Goal: Task Accomplishment & Management: Manage account settings

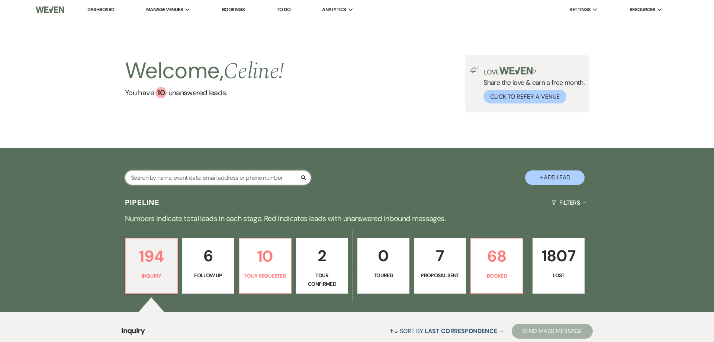
click at [185, 174] on input "text" at bounding box center [218, 177] width 186 height 14
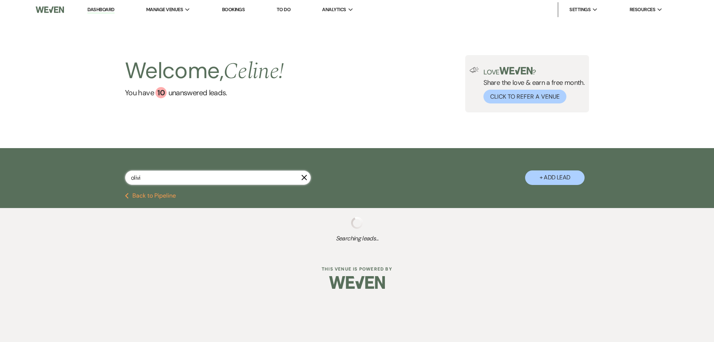
type input "[PERSON_NAME]"
select select "6"
select select "8"
select select "10"
select select "8"
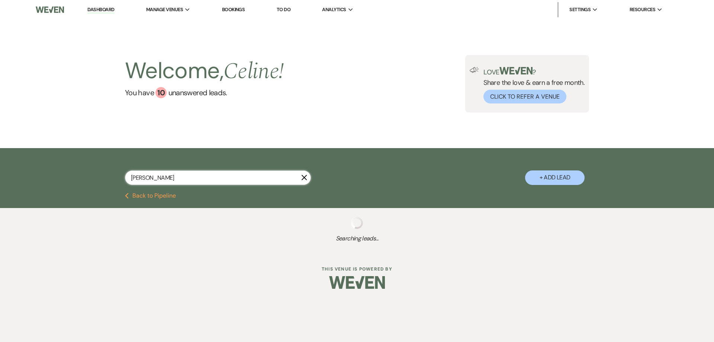
select select "5"
select select "8"
select select "5"
select select "8"
select select "5"
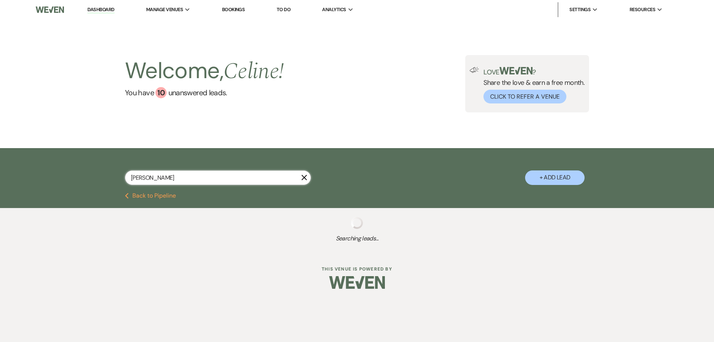
select select "8"
select select "6"
select select "8"
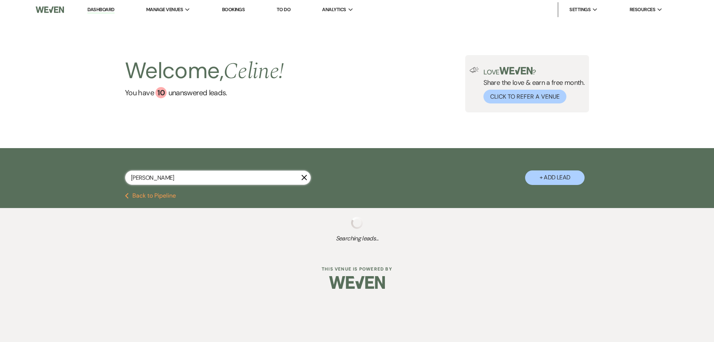
select select "8"
select select "6"
select select "8"
select select "10"
select select "8"
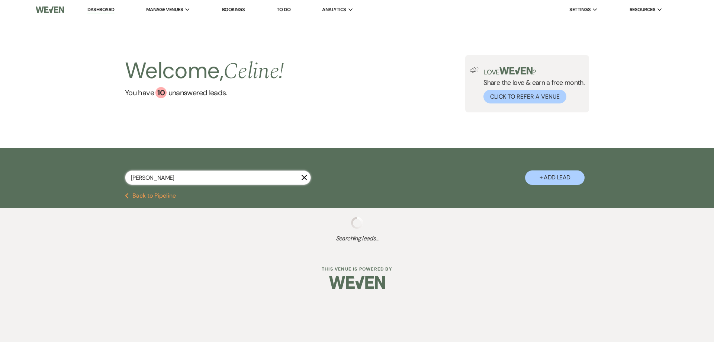
select select "5"
select select "8"
select select "5"
select select "8"
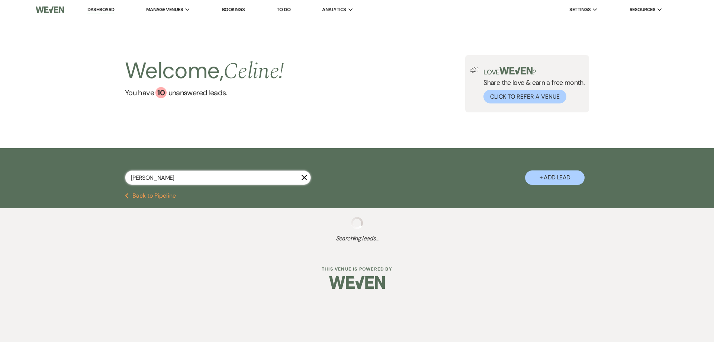
select select "8"
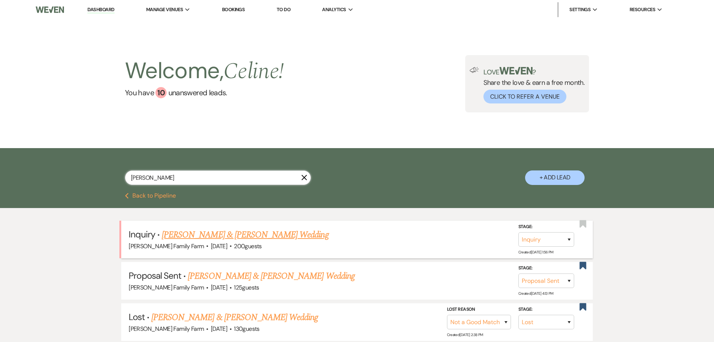
type input "[PERSON_NAME]"
click at [224, 234] on link "[PERSON_NAME] & [PERSON_NAME] Wedding" at bounding box center [245, 234] width 167 height 13
select select "5"
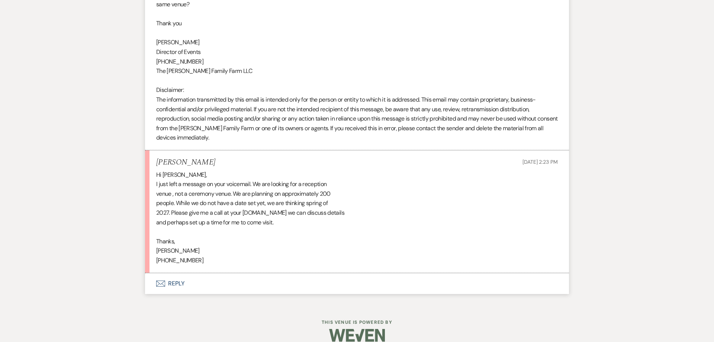
scroll to position [480, 0]
click at [173, 275] on button "Envelope Reply" at bounding box center [357, 281] width 424 height 21
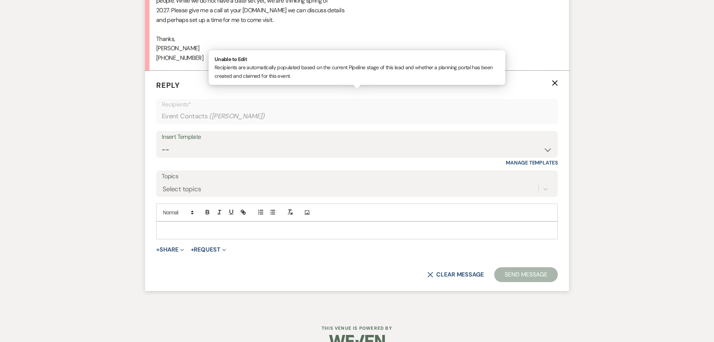
scroll to position [681, 0]
click at [186, 226] on p at bounding box center [357, 230] width 390 height 8
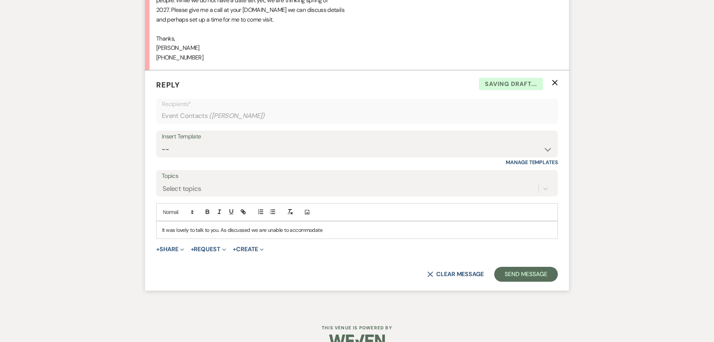
click at [249, 226] on p "It was lovely to talk to you. As discussed we are unable to accommodate" at bounding box center [357, 230] width 390 height 8
click at [357, 226] on p "It was lovely to talk to you. As discussed, unfortunatley we are unable to acco…" at bounding box center [357, 230] width 390 height 8
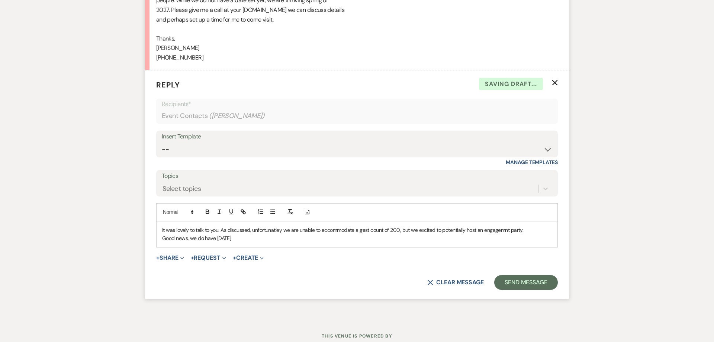
scroll to position [671, 0]
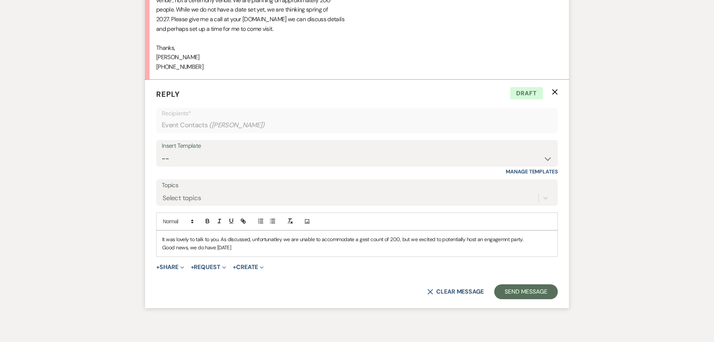
click at [269, 243] on p "Good news, we do have [DATE]" at bounding box center [357, 247] width 390 height 8
drag, startPoint x: 285, startPoint y: 238, endPoint x: 146, endPoint y: 230, distance: 138.9
click at [156, 230] on div "It was lovely to talk to you. As discussed, unfortunately we are unable to acco…" at bounding box center [356, 243] width 401 height 26
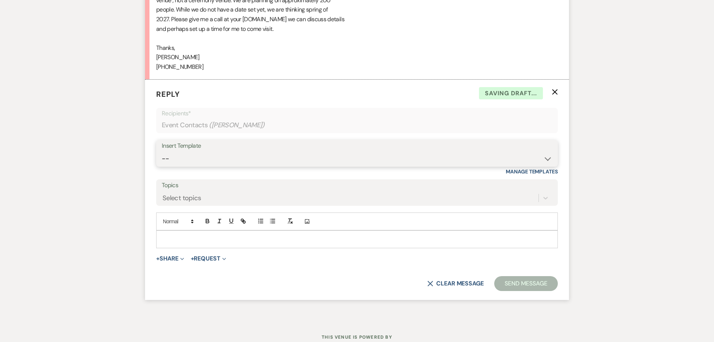
click at [162, 151] on select "-- Follow Up 1a. Non wedding request for info (Barn) 8. Proposal email Follow u…" at bounding box center [357, 158] width 390 height 14
select select "350"
click option "1a. Non wedding request for info (Barn)" at bounding box center [0, 0] width 0 height 0
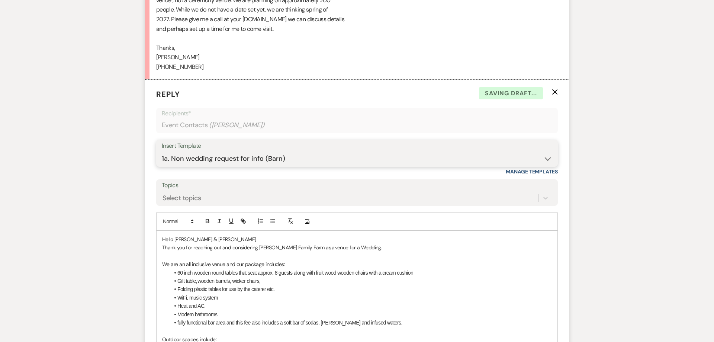
click at [162, 151] on select "-- Follow Up 1a. Non wedding request for info (Barn) 8. Proposal email Follow u…" at bounding box center [357, 158] width 390 height 14
click at [104, 203] on div "Messages Tasks Payments Rental Overview Documents Contacts Notes Event Messages…" at bounding box center [357, 121] width 714 height 1212
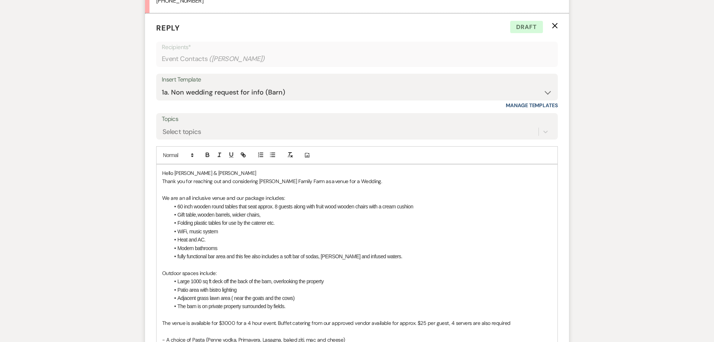
scroll to position [766, 0]
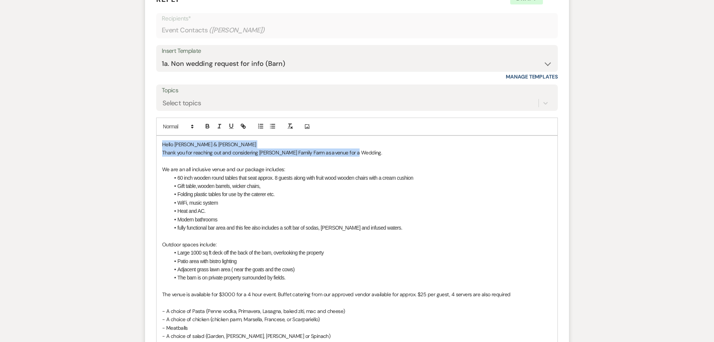
drag, startPoint x: 366, startPoint y: 146, endPoint x: 147, endPoint y: 131, distance: 219.8
click at [156, 136] on div "Hello [PERSON_NAME] & [PERSON_NAME] Thank you for reaching out and considering …" at bounding box center [356, 348] width 401 height 425
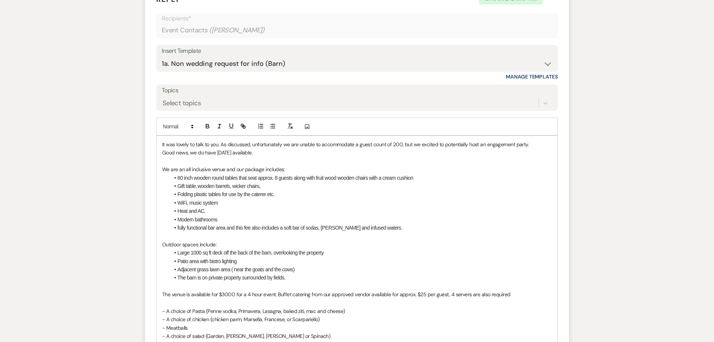
click at [220, 140] on p "It was lovely to talk to you. As discussed, unfortunately we are unable to acco…" at bounding box center [357, 144] width 390 height 8
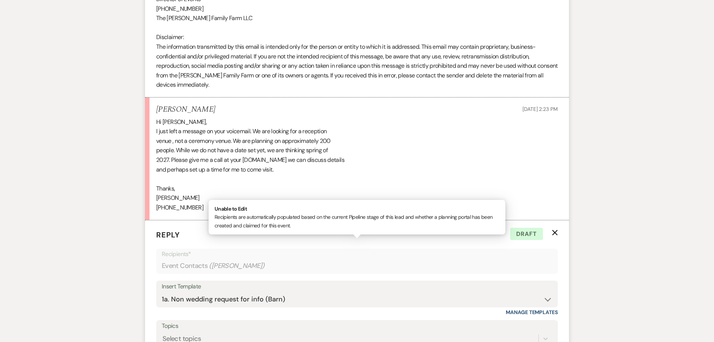
scroll to position [540, 0]
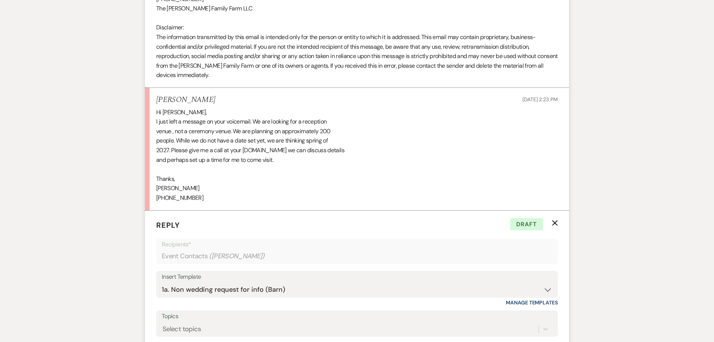
click at [225, 158] on div "Hi [PERSON_NAME], I just left a message on your voicemail. We are looking for a…" at bounding box center [356, 154] width 401 height 95
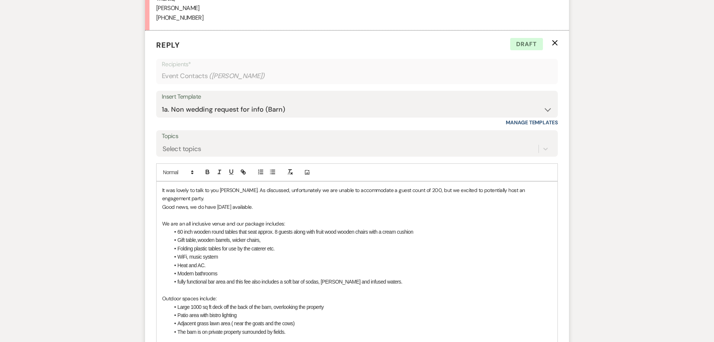
scroll to position [768, 0]
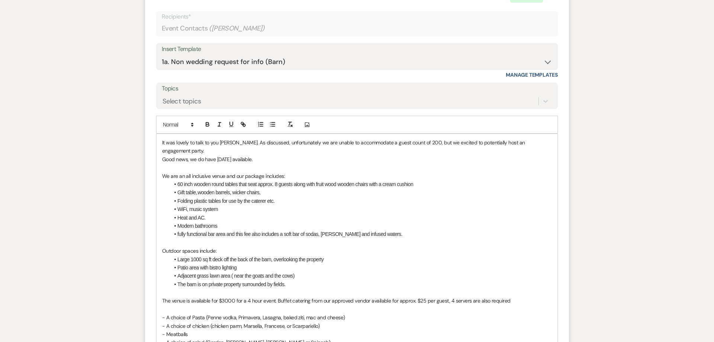
click at [278, 155] on p "Good news, we do have [DATE] available." at bounding box center [357, 159] width 390 height 8
drag, startPoint x: 181, startPoint y: 159, endPoint x: 210, endPoint y: 160, distance: 29.0
click at [210, 172] on span "We are an all inclusive venue and our package includes:" at bounding box center [223, 175] width 123 height 7
click at [181, 172] on span "We are afull service venue and our package includes:" at bounding box center [221, 175] width 119 height 7
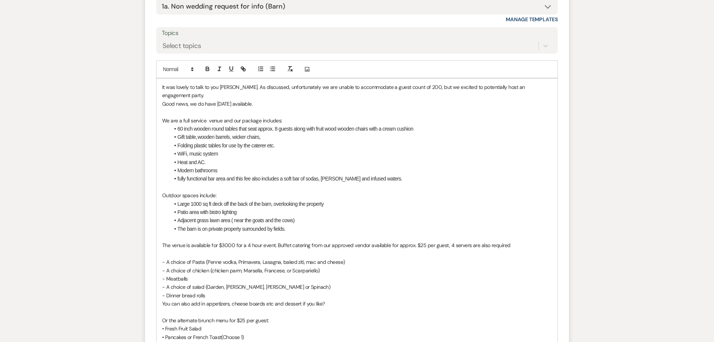
scroll to position [825, 0]
drag, startPoint x: 226, startPoint y: 161, endPoint x: 389, endPoint y: 168, distance: 163.7
click at [389, 168] on div "It was lovely to talk to you [PERSON_NAME]. As discussed, unfortunately we are …" at bounding box center [356, 293] width 401 height 433
drag, startPoint x: 381, startPoint y: 159, endPoint x: 284, endPoint y: 160, distance: 97.0
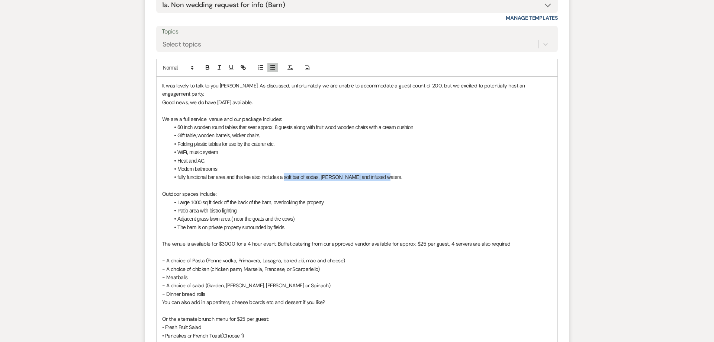
click at [284, 173] on li "fully functional bar area and this fee also includes a soft bar of sodas, [PERS…" at bounding box center [360, 177] width 382 height 8
click at [227, 190] on p "Outdoor spaces include:" at bounding box center [357, 194] width 390 height 8
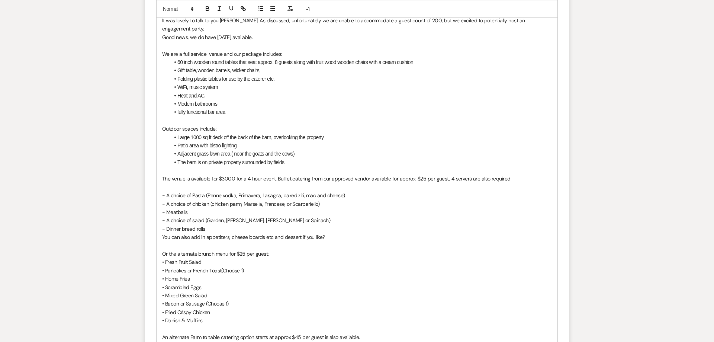
scroll to position [891, 0]
click at [228, 174] on span "The venue is available for $3000 for a 4 hour event. Buffet catering from our a…" at bounding box center [336, 177] width 348 height 7
drag, startPoint x: 235, startPoint y: 162, endPoint x: 274, endPoint y: 162, distance: 39.8
click at [274, 174] on span "The venue is available for $3500 for a 4 hour event. Buffet catering from our a…" at bounding box center [336, 177] width 348 height 7
drag, startPoint x: 235, startPoint y: 158, endPoint x: 154, endPoint y: 161, distance: 80.7
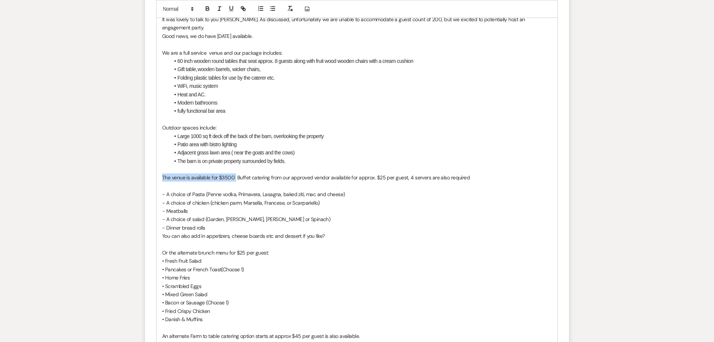
click at [156, 161] on div "It was lovely to talk to you [PERSON_NAME]. As discussed, unfortunately we are …" at bounding box center [356, 227] width 401 height 433
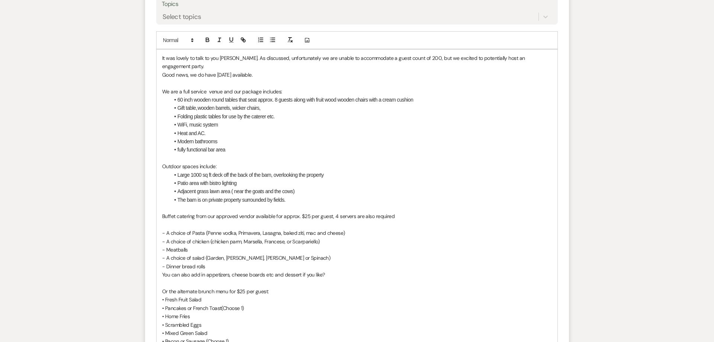
scroll to position [834, 0]
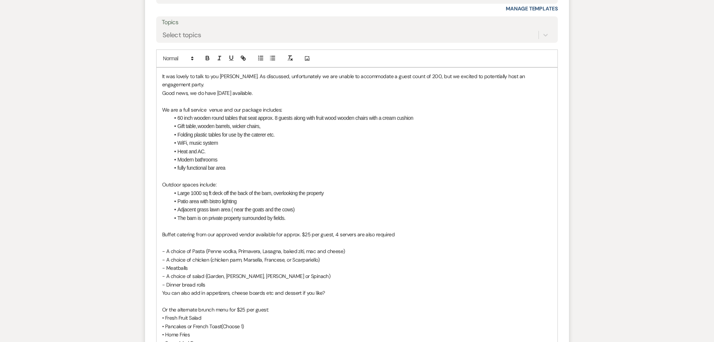
click at [287, 106] on p "We are a full service venue and our package includes:" at bounding box center [357, 110] width 390 height 8
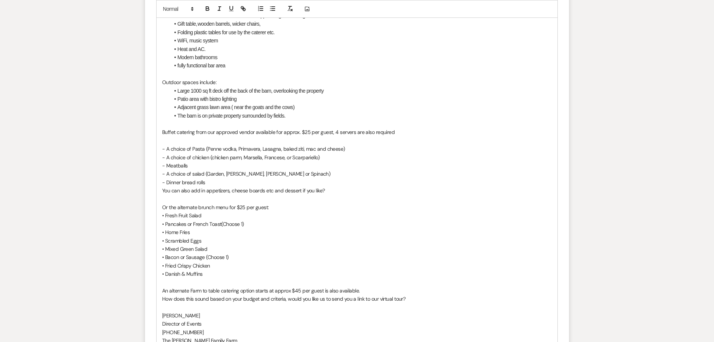
scroll to position [938, 0]
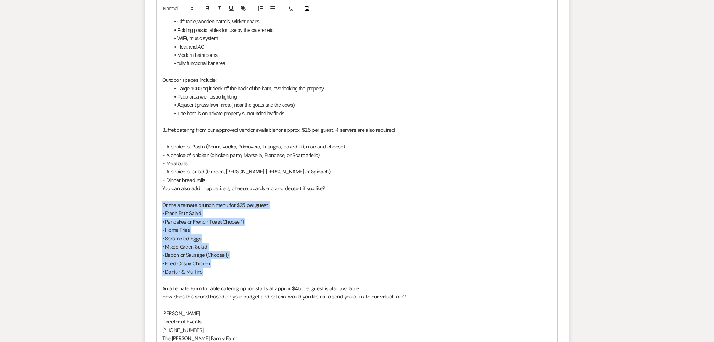
drag, startPoint x: 224, startPoint y: 258, endPoint x: 162, endPoint y: 187, distance: 94.6
click at [162, 187] on div "It was lovely to talk to you [PERSON_NAME]. As discussed, unfortunately we are …" at bounding box center [356, 180] width 401 height 433
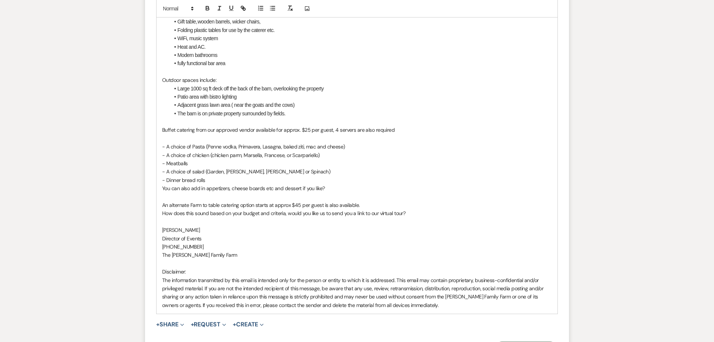
scroll to position [939, 0]
drag, startPoint x: 398, startPoint y: 112, endPoint x: 335, endPoint y: 114, distance: 62.8
click at [335, 126] on p "Buffet catering from our approved vendor available for approx. $25 per guest, 4…" at bounding box center [357, 130] width 390 height 8
click at [284, 193] on p at bounding box center [357, 197] width 390 height 8
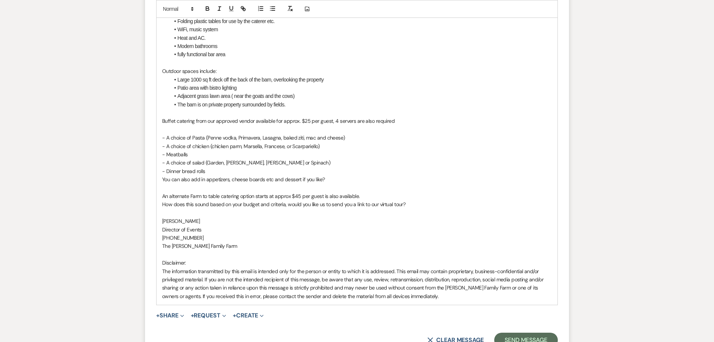
scroll to position [958, 0]
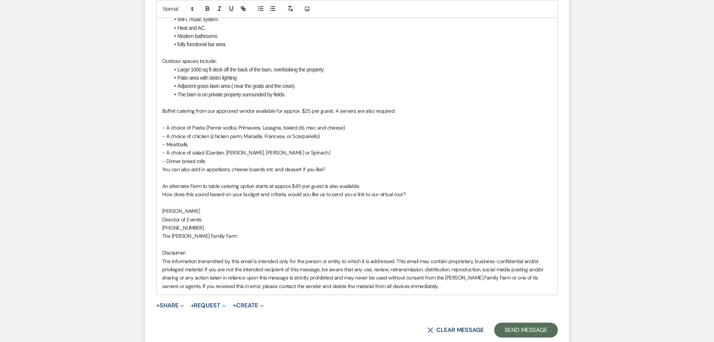
click at [297, 183] on span "An alternate Farm to table catering option starts at approx $45 per guest is al…" at bounding box center [260, 186] width 197 height 7
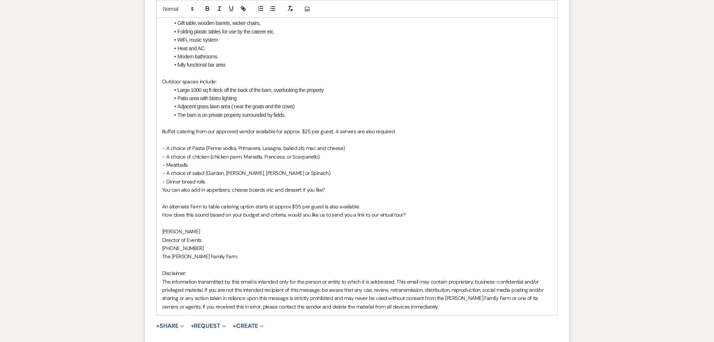
scroll to position [1012, 0]
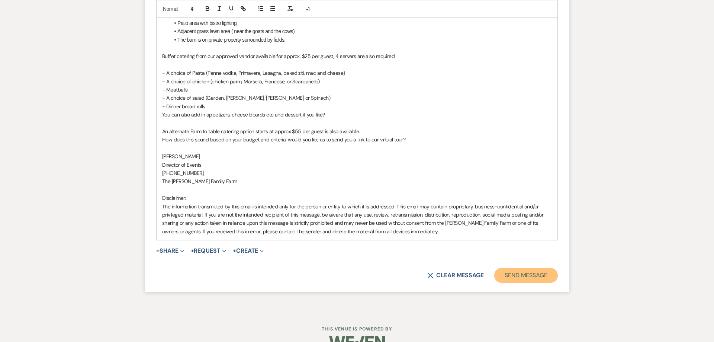
click at [528, 268] on button "Send Message" at bounding box center [526, 275] width 64 height 15
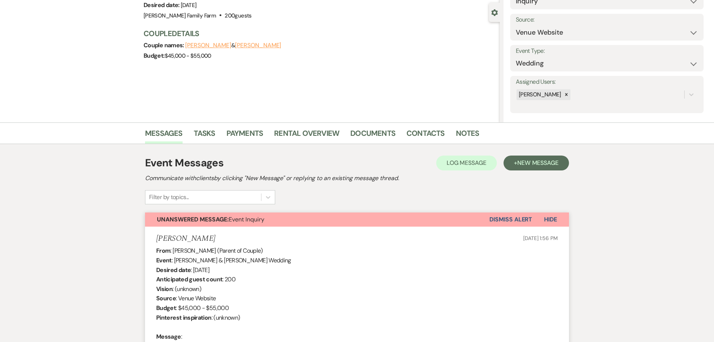
scroll to position [0, 0]
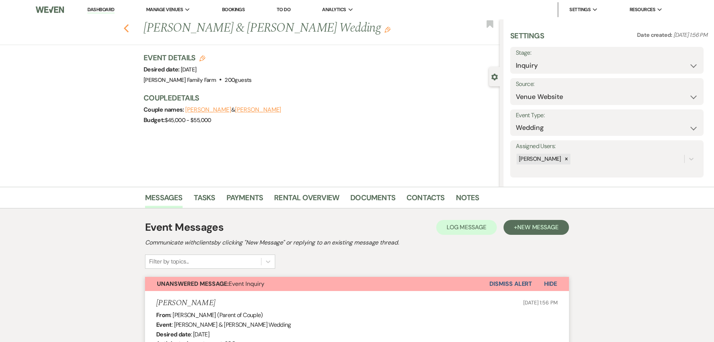
click at [125, 28] on use "button" at bounding box center [126, 28] width 5 height 8
select select "6"
select select "8"
select select "10"
select select "8"
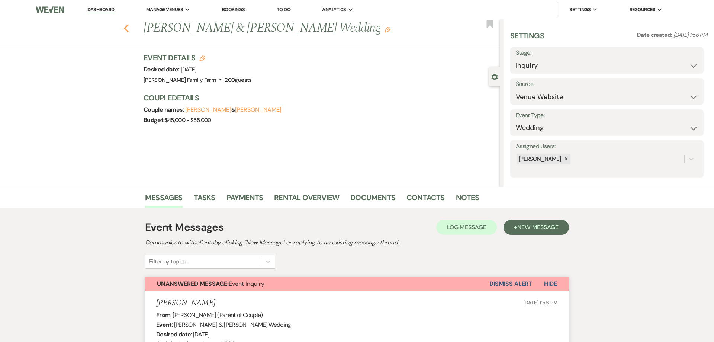
select select "5"
select select "8"
select select "5"
select select "8"
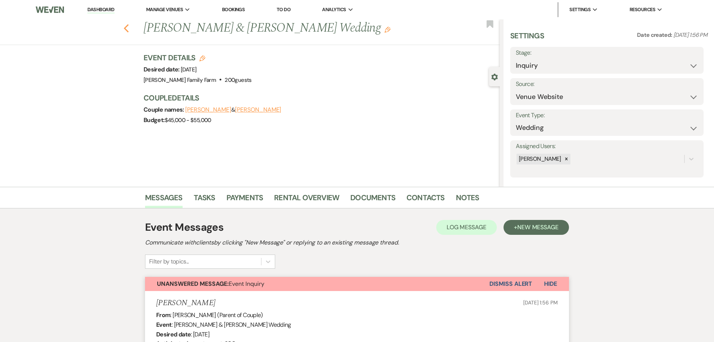
select select "8"
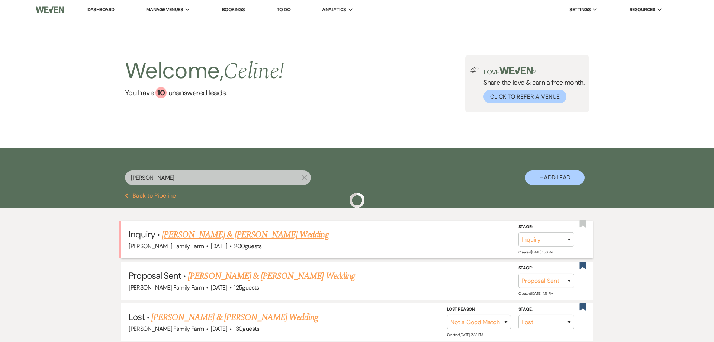
click at [248, 237] on link "[PERSON_NAME] & [PERSON_NAME] Wedding" at bounding box center [245, 234] width 167 height 13
select select "5"
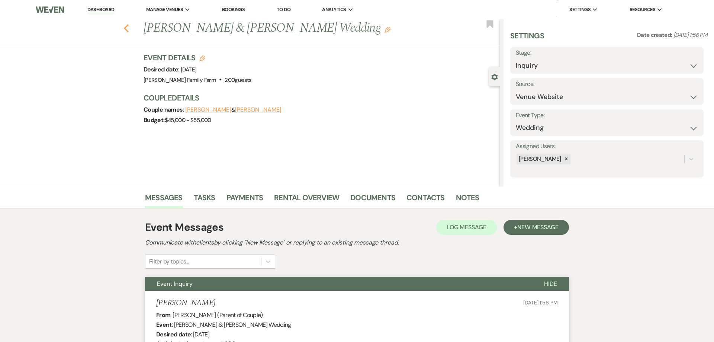
click at [126, 30] on use "button" at bounding box center [126, 28] width 5 height 8
select select "6"
select select "8"
select select "10"
select select "8"
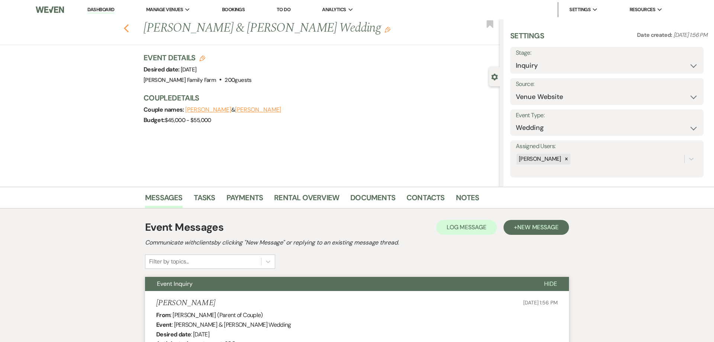
select select "5"
select select "8"
select select "5"
select select "8"
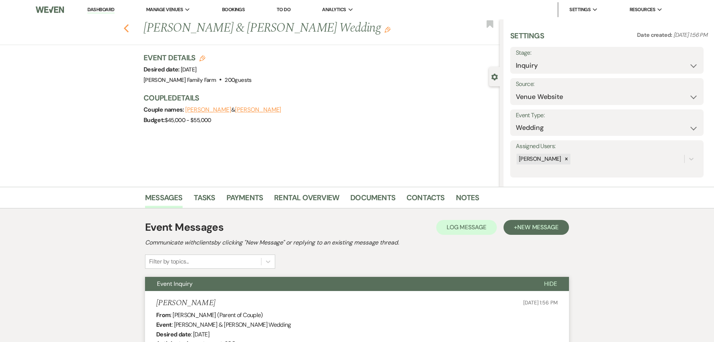
select select "8"
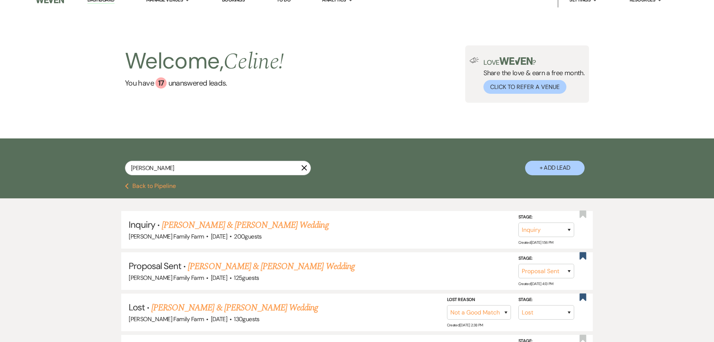
scroll to position [19, 0]
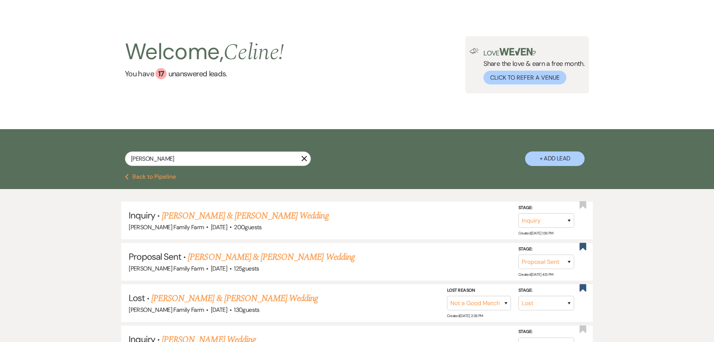
click at [304, 157] on icon "X" at bounding box center [304, 158] width 6 height 6
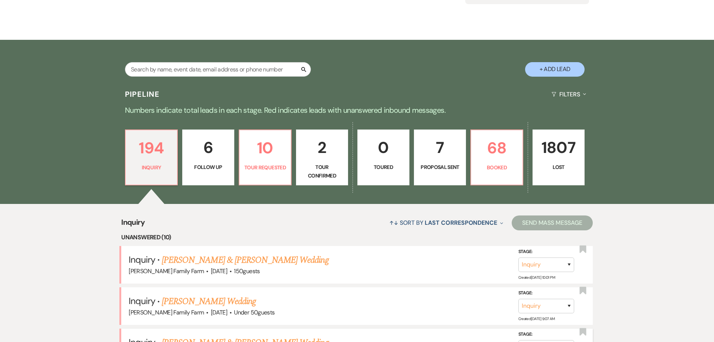
scroll to position [199, 0]
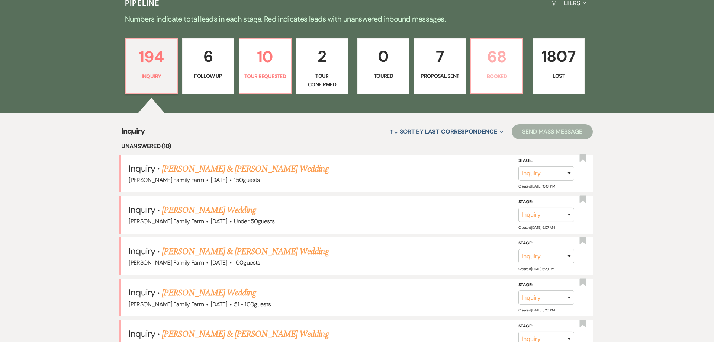
click at [498, 76] on p "Booked" at bounding box center [496, 76] width 42 height 8
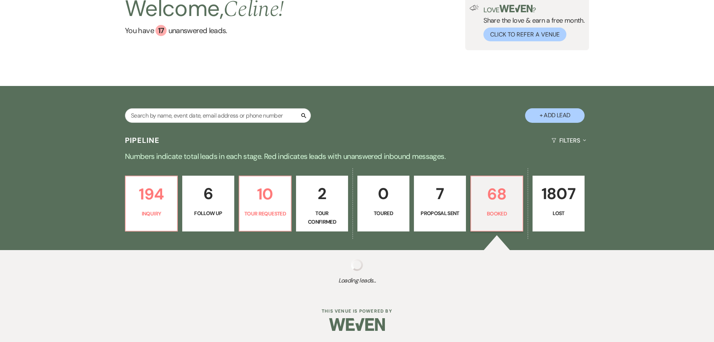
scroll to position [62, 0]
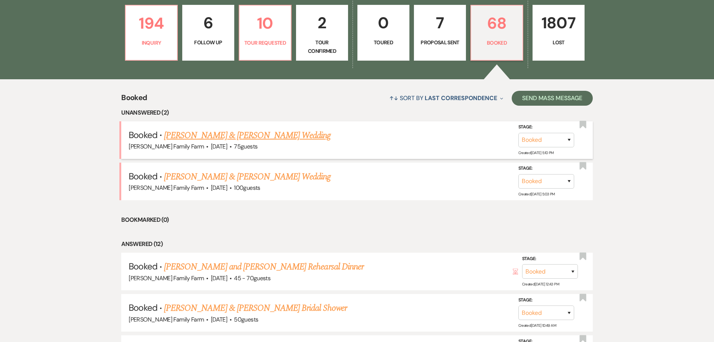
click at [239, 139] on link "[PERSON_NAME] & [PERSON_NAME] Wedding" at bounding box center [247, 135] width 167 height 13
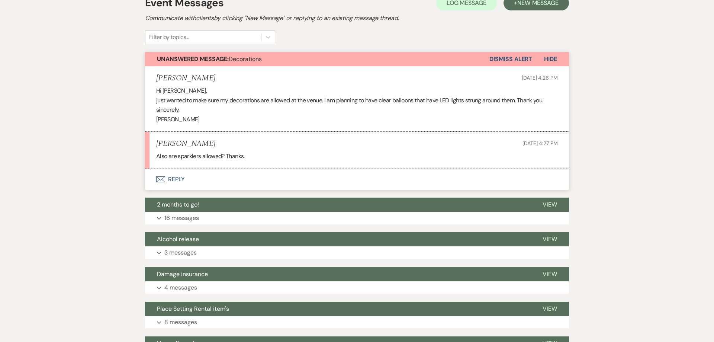
scroll to position [171, 0]
click at [171, 178] on button "Envelope Reply" at bounding box center [357, 178] width 424 height 21
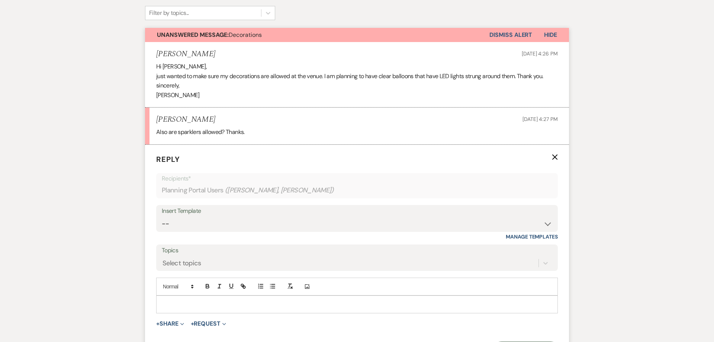
scroll to position [193, 0]
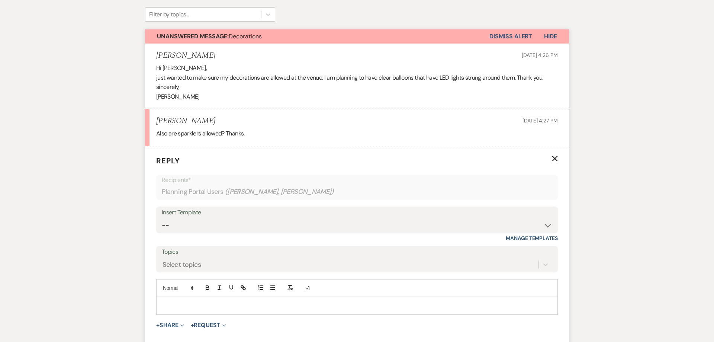
click at [206, 309] on p at bounding box center [357, 305] width 390 height 8
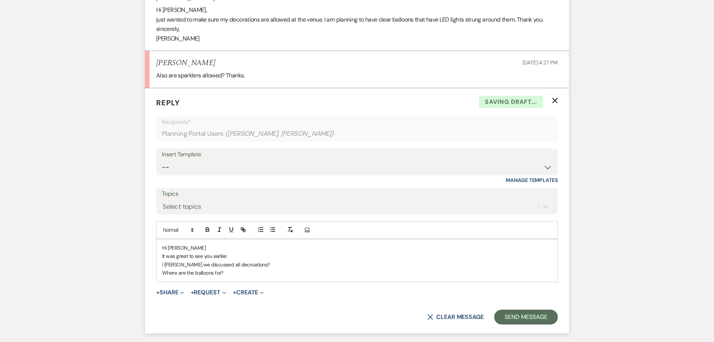
scroll to position [288, 0]
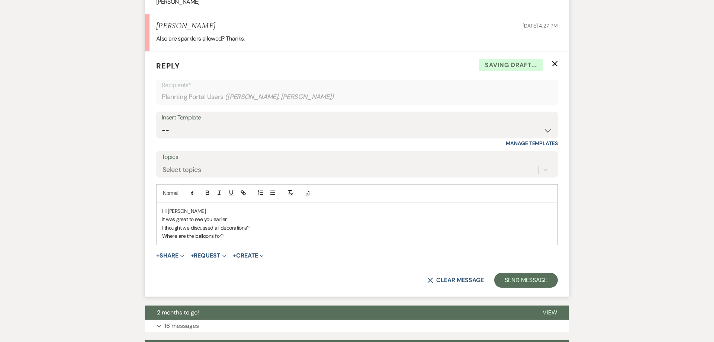
click at [243, 236] on p "Where are the balloons for?" at bounding box center [357, 236] width 390 height 8
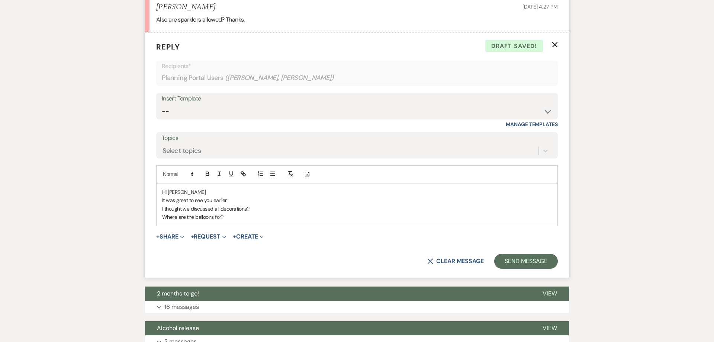
click at [247, 208] on p "I thought we discussed all decorations?" at bounding box center [357, 208] width 390 height 8
click at [320, 206] on p "I thought we discussed all decorations this afternoon?" at bounding box center [357, 208] width 390 height 8
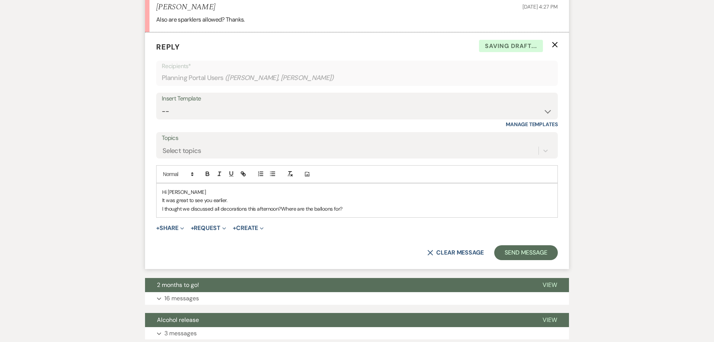
click at [351, 208] on p "I thought we discussed all decorations this afternoon?Where are the balloons fo…" at bounding box center [357, 208] width 390 height 8
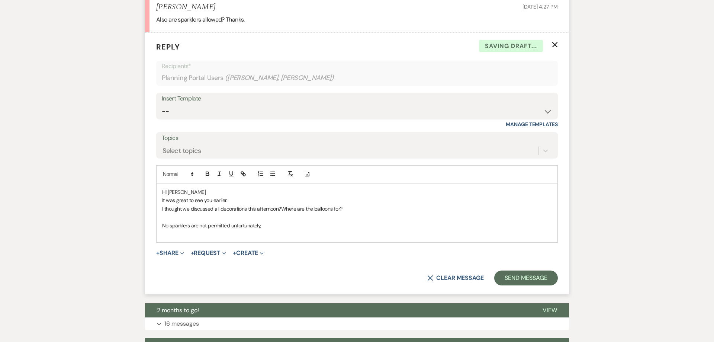
click at [209, 211] on p "I thought we discussed all decorations this afternoon?Where are the balloons fo…" at bounding box center [357, 208] width 390 height 8
click at [231, 238] on div "Hi [PERSON_NAME] It was great to see you earlier. I thought we discussed all de…" at bounding box center [356, 212] width 401 height 59
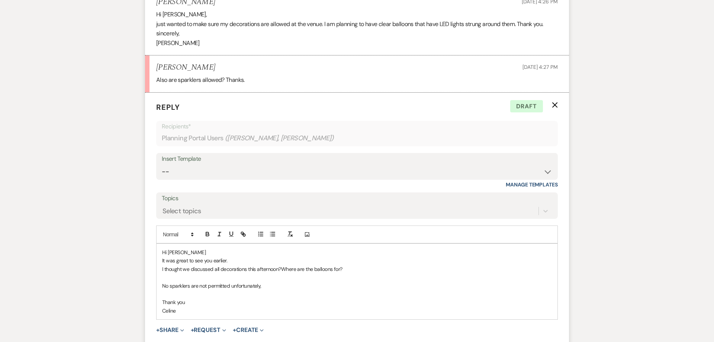
scroll to position [259, 0]
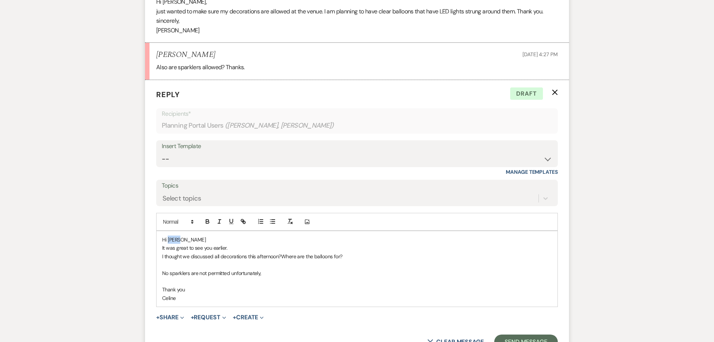
drag, startPoint x: 180, startPoint y: 238, endPoint x: 168, endPoint y: 241, distance: 12.3
click at [168, 241] on p "Hi [PERSON_NAME]" at bounding box center [357, 239] width 390 height 8
drag, startPoint x: 190, startPoint y: 258, endPoint x: 184, endPoint y: 259, distance: 6.4
click at [184, 259] on p "I thought we discussed all decorations this afternoon?Where are the balloons fo…" at bounding box center [357, 256] width 390 height 8
drag, startPoint x: 274, startPoint y: 256, endPoint x: 162, endPoint y: 250, distance: 112.4
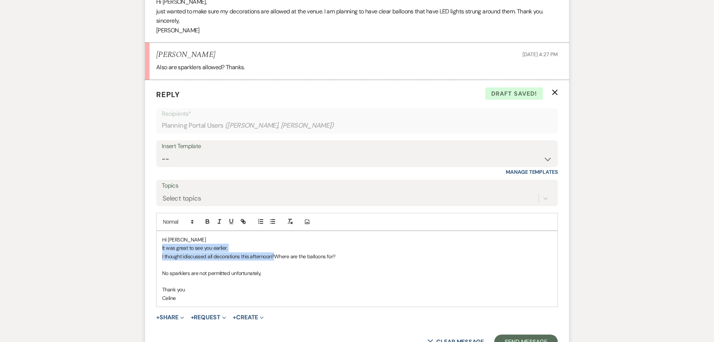
click at [162, 250] on div "Hi [PERSON_NAME] It was great to see you earlier. I thought idiscussed all deco…" at bounding box center [356, 268] width 401 height 75
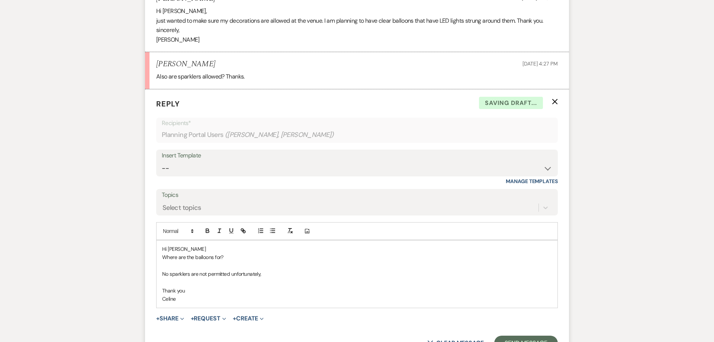
click at [189, 303] on p "Celine" at bounding box center [357, 298] width 390 height 8
drag, startPoint x: 227, startPoint y: 257, endPoint x: 161, endPoint y: 257, distance: 66.2
click at [161, 257] on div "Hi [PERSON_NAME] Where are the balloons for? No sparklers are not permitted unf…" at bounding box center [356, 273] width 401 height 67
click at [165, 258] on p "Where are the balloons for?" at bounding box center [357, 257] width 390 height 8
click at [351, 257] on p "Balloons are permitted in the venue yes, but can not be attached to any of the …" at bounding box center [357, 257] width 390 height 8
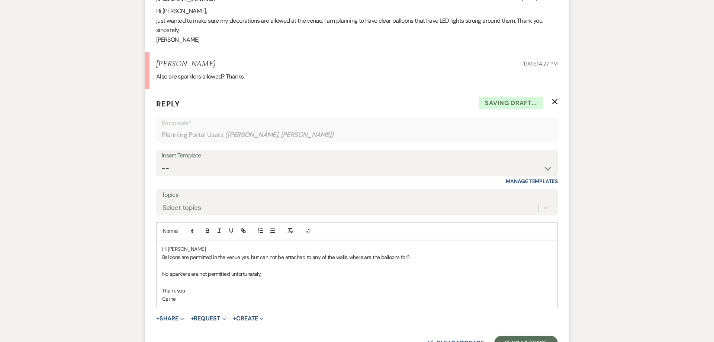
click at [426, 256] on p "Balloons are permitted in the venue yes, but can not be attached to any of the …" at bounding box center [357, 257] width 390 height 8
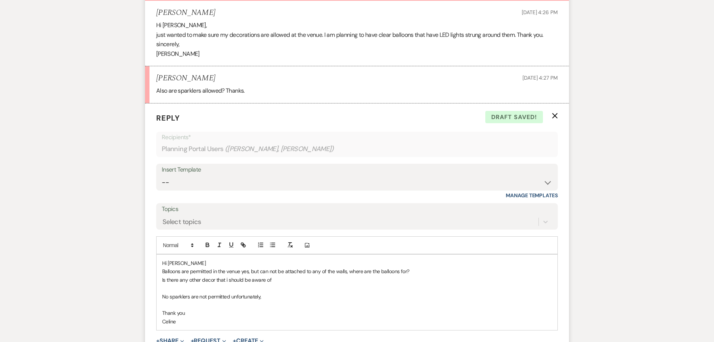
scroll to position [231, 0]
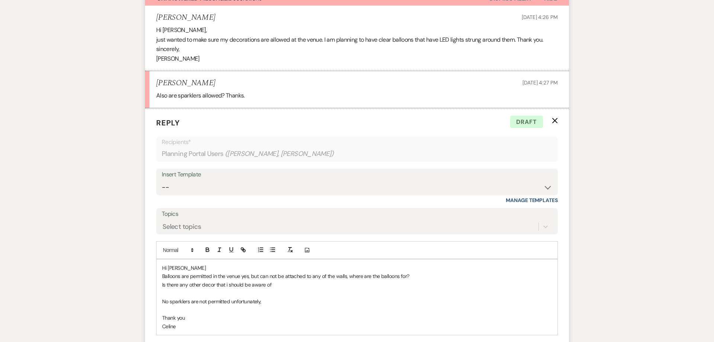
click at [259, 277] on p "Balloons are permitted in the venue yes, but can not be attached to any of the …" at bounding box center [357, 276] width 390 height 8
click at [275, 284] on p "Is there any other decor that i should be aware of" at bounding box center [357, 284] width 390 height 8
click at [198, 269] on p "Hi [PERSON_NAME]" at bounding box center [357, 268] width 390 height 8
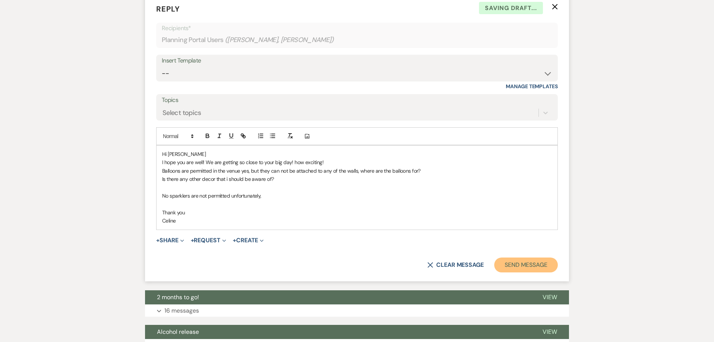
click at [510, 266] on button "Send Message" at bounding box center [526, 264] width 64 height 15
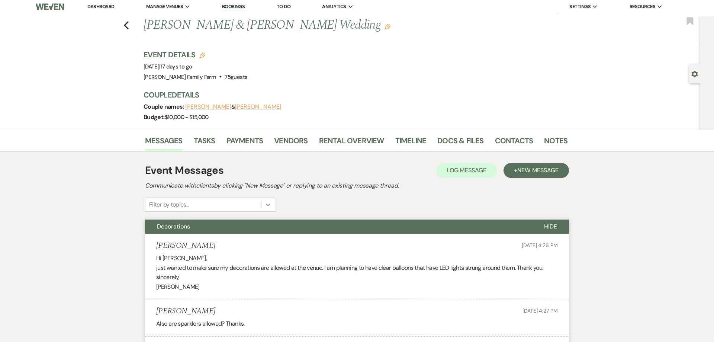
scroll to position [0, 0]
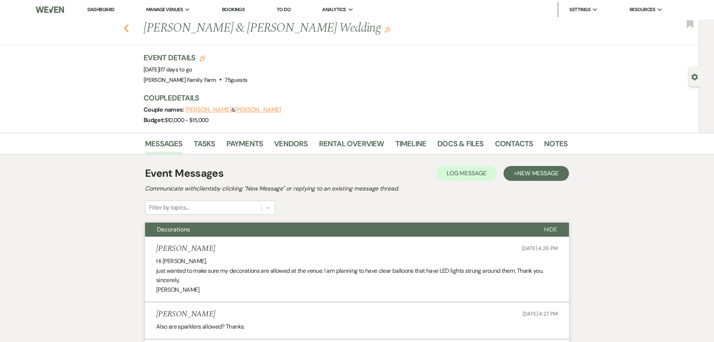
click at [127, 29] on icon "Previous" at bounding box center [126, 28] width 6 height 9
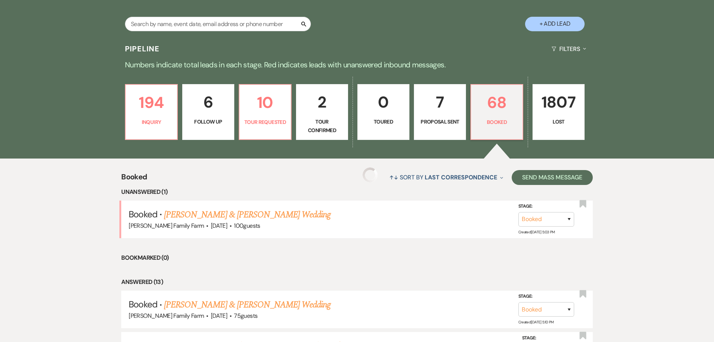
scroll to position [167, 0]
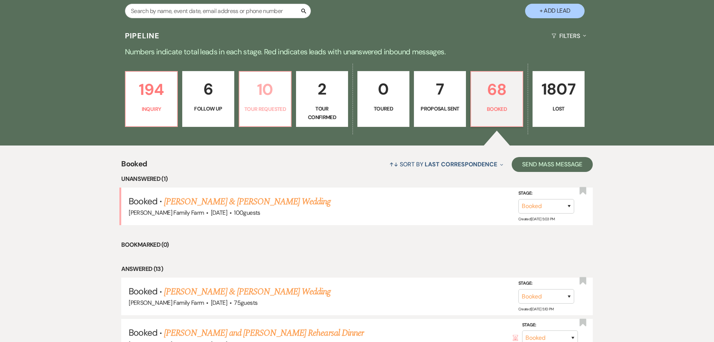
click at [272, 113] on p "Tour Requested" at bounding box center [265, 109] width 42 height 8
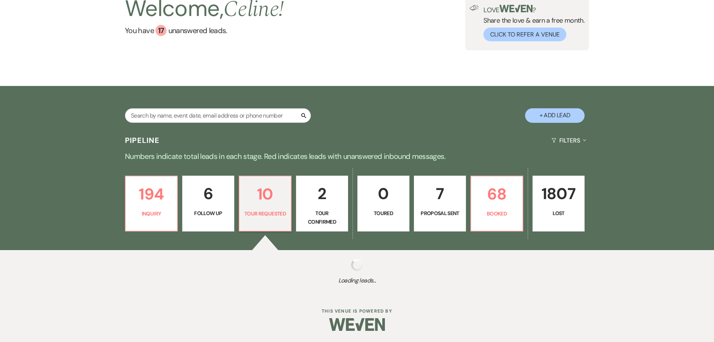
select select "2"
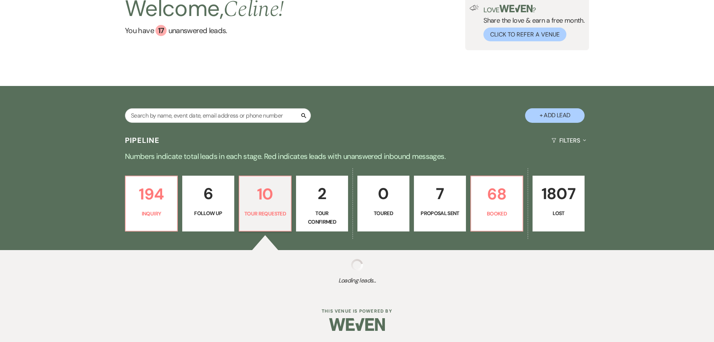
select select "2"
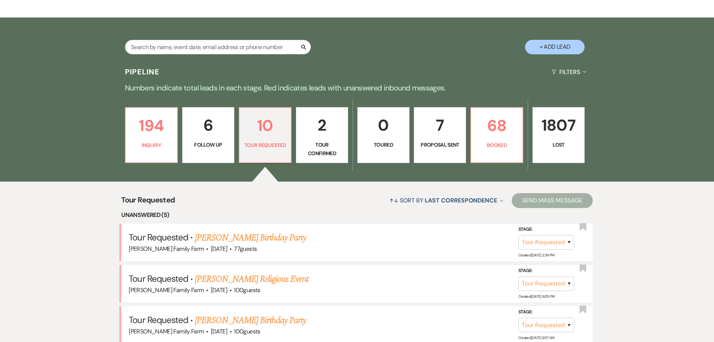
scroll to position [176, 0]
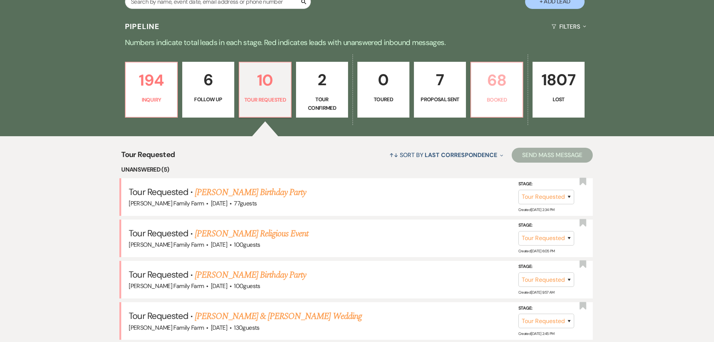
click at [499, 94] on link "68 Booked" at bounding box center [496, 90] width 53 height 56
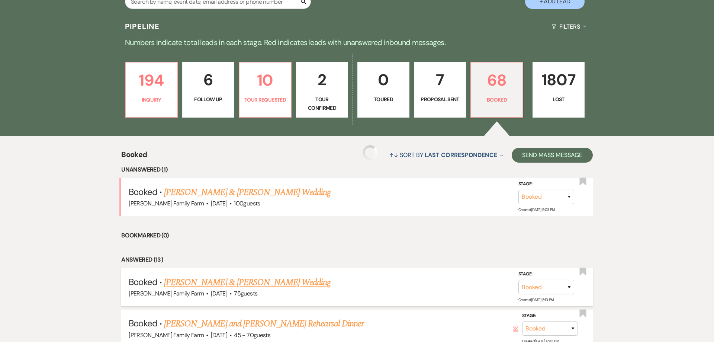
click at [251, 282] on link "[PERSON_NAME] & [PERSON_NAME] Wedding" at bounding box center [247, 281] width 167 height 13
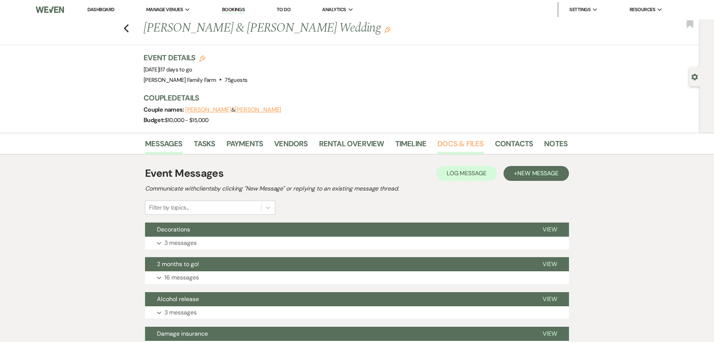
click at [458, 143] on link "Docs & Files" at bounding box center [460, 146] width 46 height 16
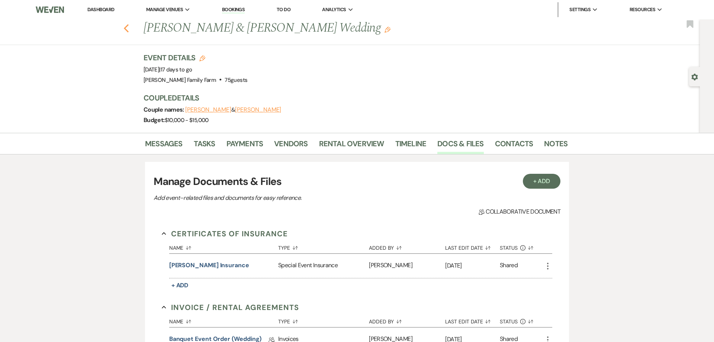
click at [126, 30] on use "button" at bounding box center [126, 28] width 5 height 8
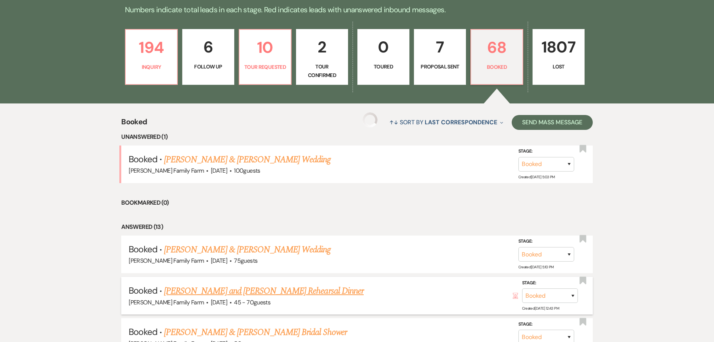
scroll to position [214, 0]
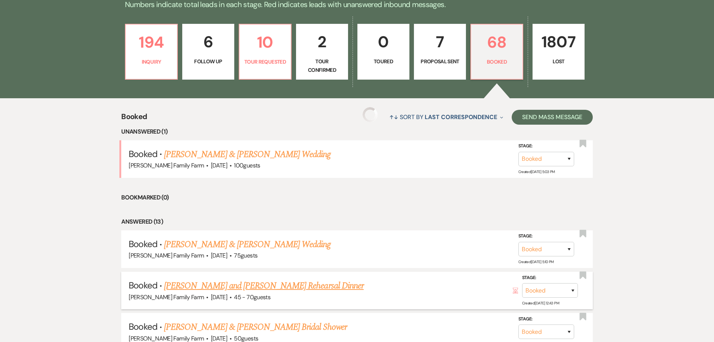
click at [201, 288] on link "[PERSON_NAME] and [PERSON_NAME] Rehearsal Dinner" at bounding box center [264, 285] width 200 height 13
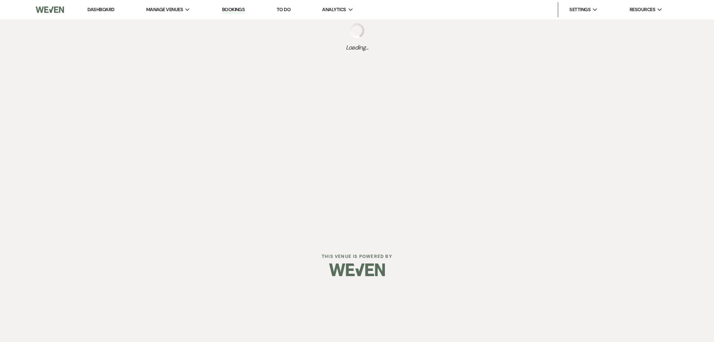
select select "5"
select select "11"
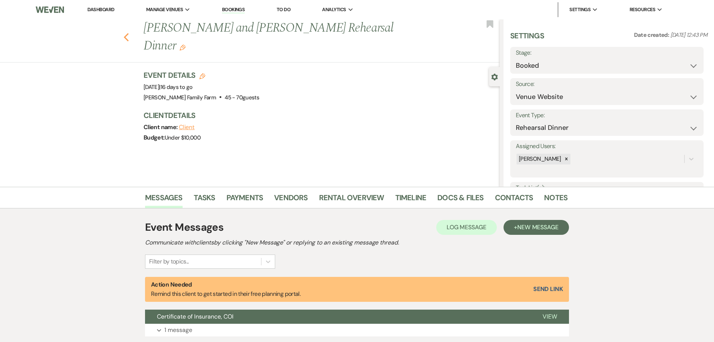
click at [126, 33] on icon "Previous" at bounding box center [126, 37] width 6 height 9
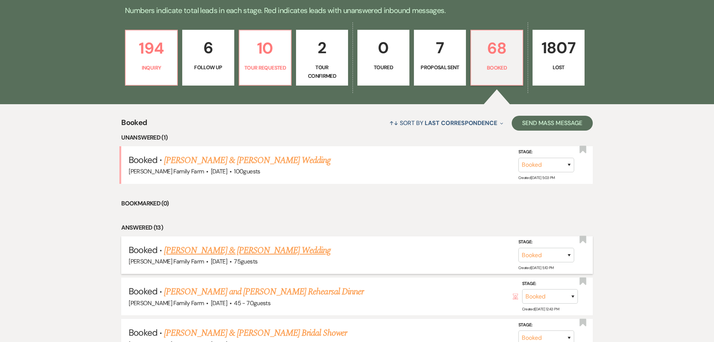
scroll to position [204, 0]
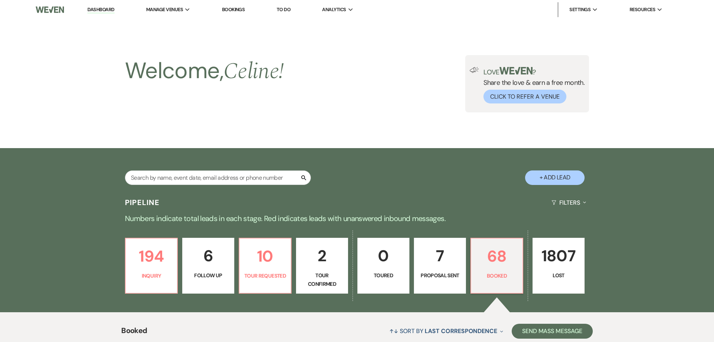
scroll to position [204, 0]
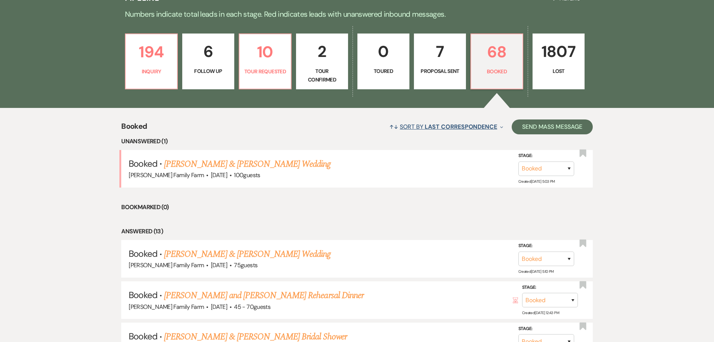
click at [452, 125] on span "Last Correspondence" at bounding box center [460, 127] width 72 height 8
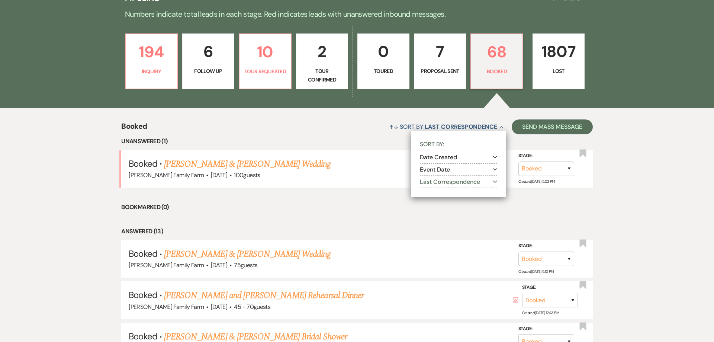
click at [441, 167] on button "Event Date Expand" at bounding box center [458, 170] width 77 height 6
click at [430, 179] on input "Ascending" at bounding box center [431, 178] width 5 height 5
radio input "true"
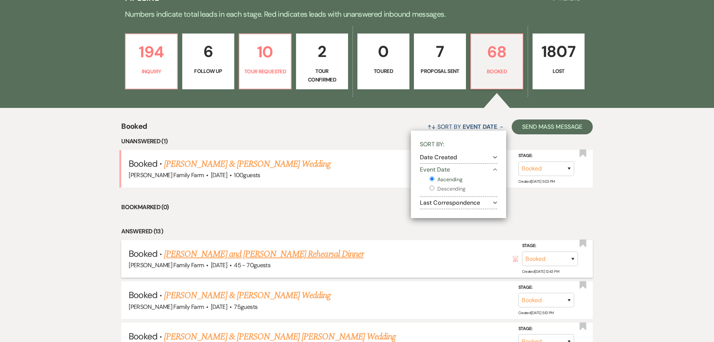
click at [269, 228] on li "Answered (13)" at bounding box center [356, 231] width 471 height 10
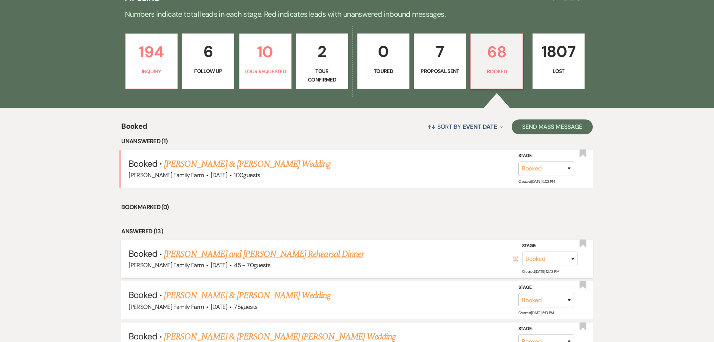
click at [259, 260] on div "[PERSON_NAME] Family Farm · [DATE] · 45 - 70 guests" at bounding box center [357, 265] width 456 height 10
drag, startPoint x: 374, startPoint y: 187, endPoint x: 257, endPoint y: 254, distance: 134.5
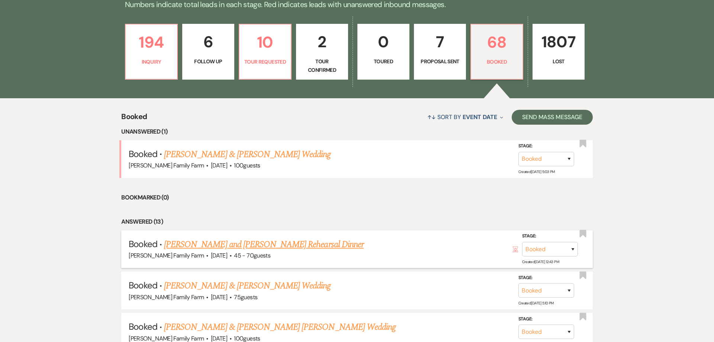
click at [342, 196] on li "Bookmarked (0)" at bounding box center [356, 198] width 471 height 10
click at [270, 245] on link "[PERSON_NAME] and [PERSON_NAME] Rehearsal Dinner" at bounding box center [264, 244] width 200 height 13
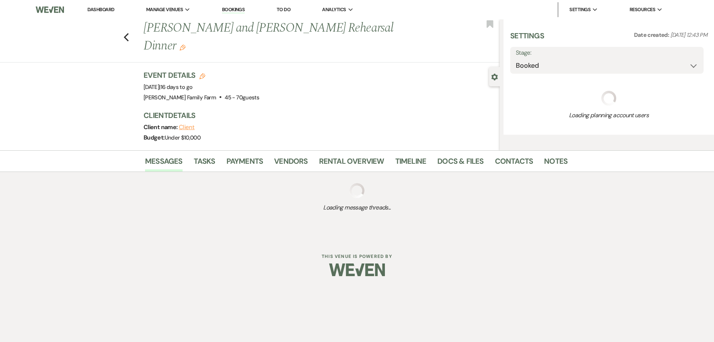
select select "5"
select select "11"
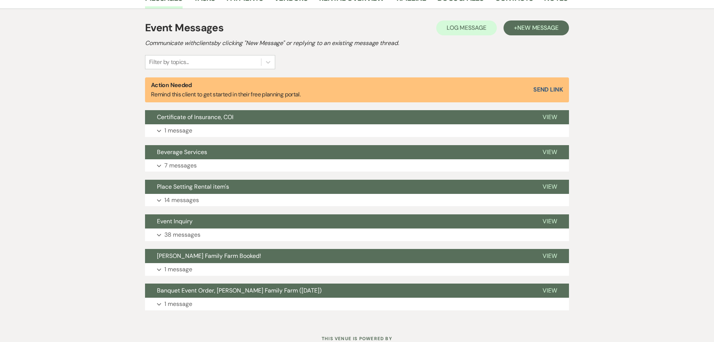
scroll to position [9, 0]
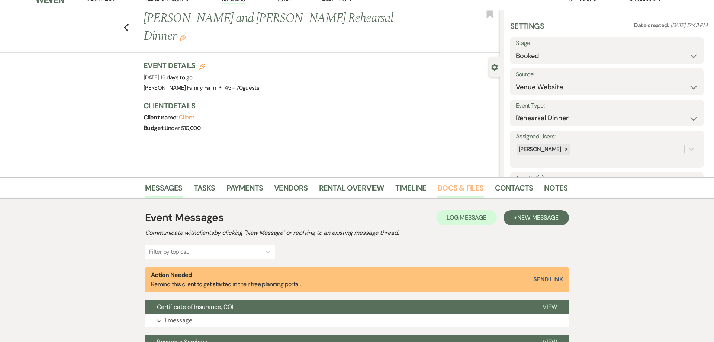
click at [461, 191] on link "Docs & Files" at bounding box center [460, 190] width 46 height 16
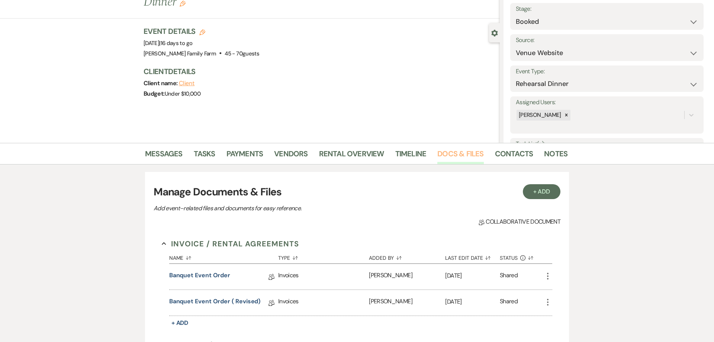
scroll to position [38, 0]
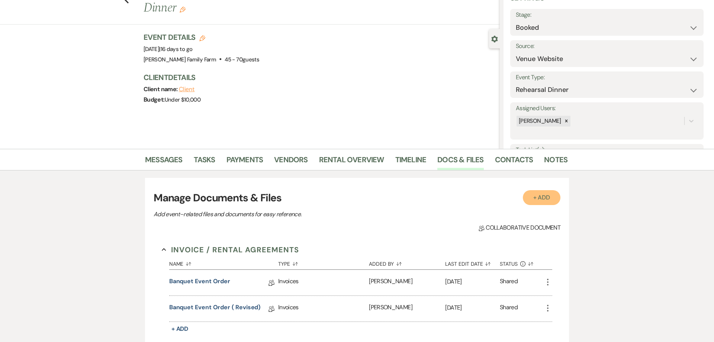
click at [542, 198] on button "+ Add" at bounding box center [542, 197] width 38 height 15
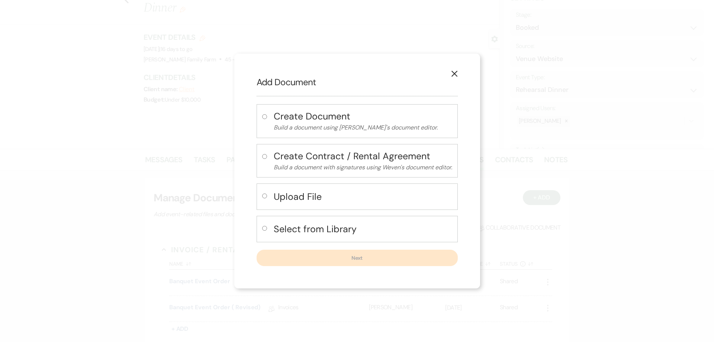
click at [265, 196] on input "radio" at bounding box center [264, 195] width 5 height 5
radio input "true"
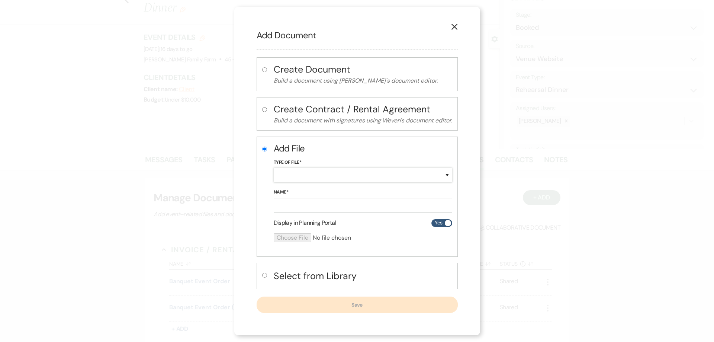
click at [274, 168] on select "Special Event Insurance Vendor Certificate of Insurance Contracts / Rental Agre…" at bounding box center [363, 175] width 178 height 14
select select "22"
click option "Invoices" at bounding box center [0, 0] width 0 height 0
click at [306, 206] on input "Name*" at bounding box center [363, 205] width 178 height 14
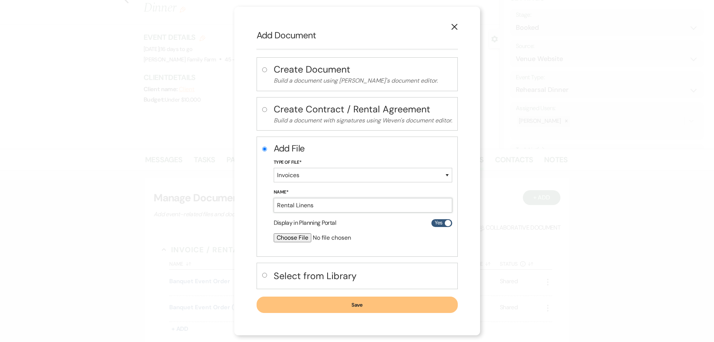
type input "Rental Linens"
click at [292, 238] on input "file" at bounding box center [343, 237] width 139 height 9
type input "C:\fakepath\White plains order sheet.xlsx"
click at [351, 305] on button "Save" at bounding box center [356, 305] width 201 height 16
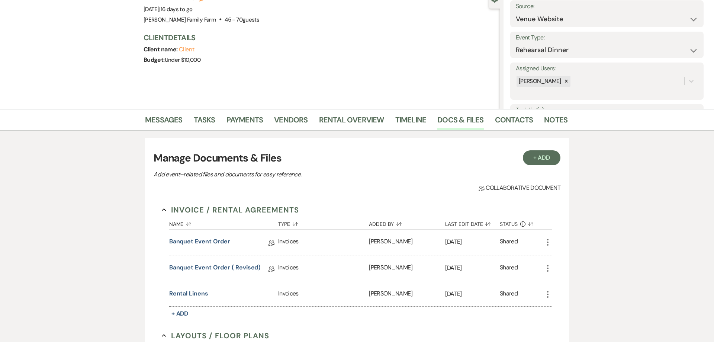
scroll to position [0, 0]
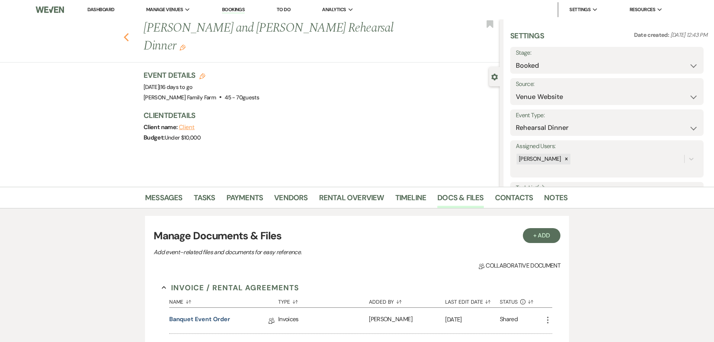
click at [127, 33] on use "button" at bounding box center [126, 37] width 5 height 8
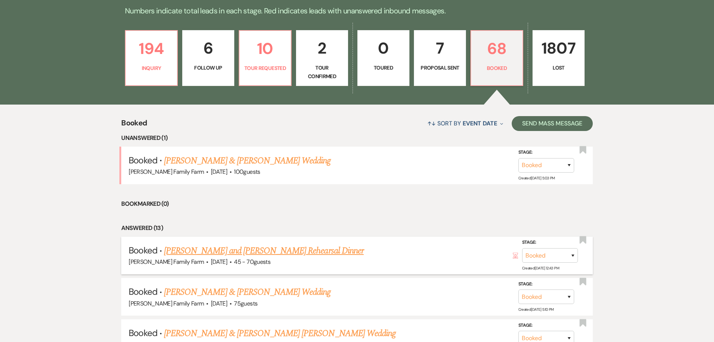
scroll to position [204, 0]
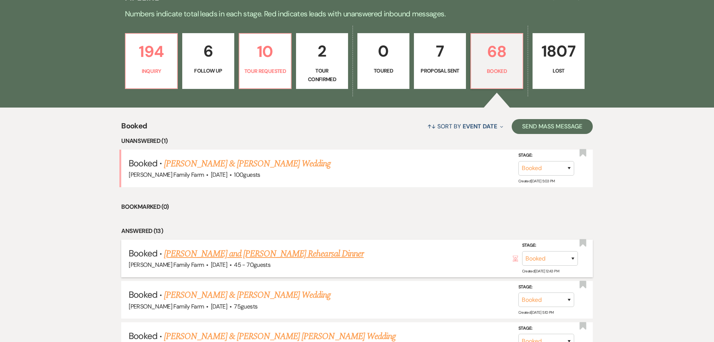
click at [260, 253] on link "[PERSON_NAME] and [PERSON_NAME] Rehearsal Dinner" at bounding box center [264, 253] width 200 height 13
select select "5"
select select "11"
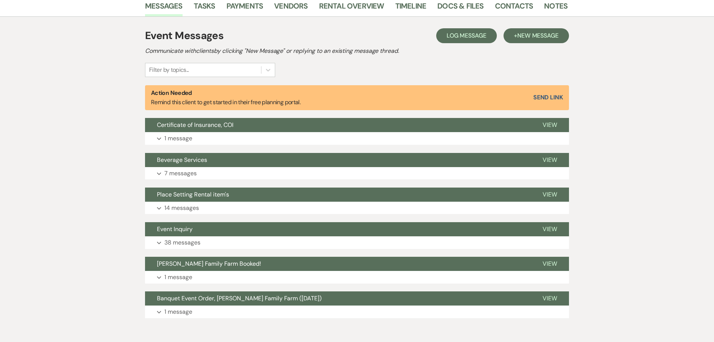
scroll to position [161, 0]
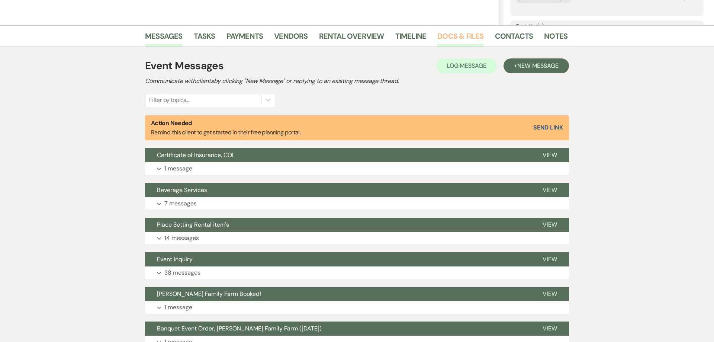
click at [448, 41] on link "Docs & Files" at bounding box center [460, 38] width 46 height 16
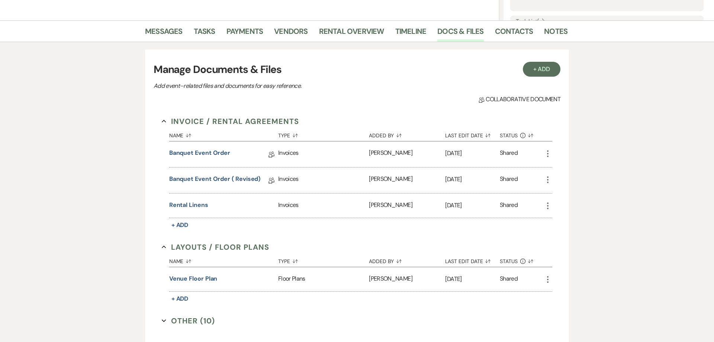
scroll to position [171, 0]
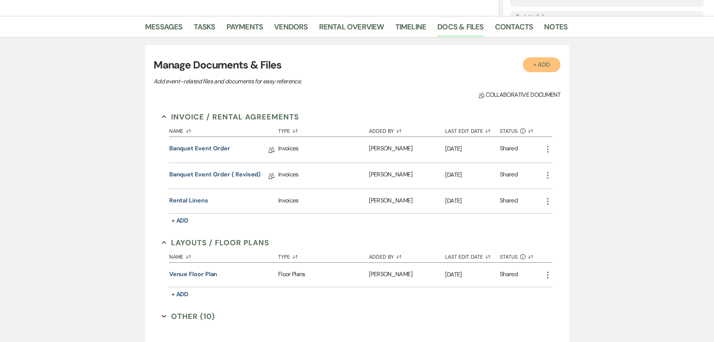
click at [540, 65] on button "+ Add" at bounding box center [542, 64] width 38 height 15
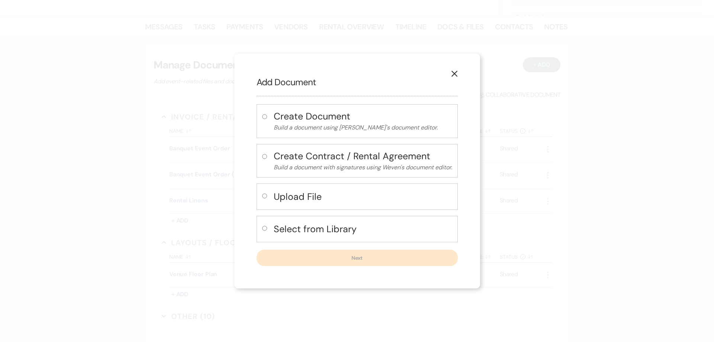
click at [264, 196] on input "radio" at bounding box center [264, 195] width 5 height 5
radio input "true"
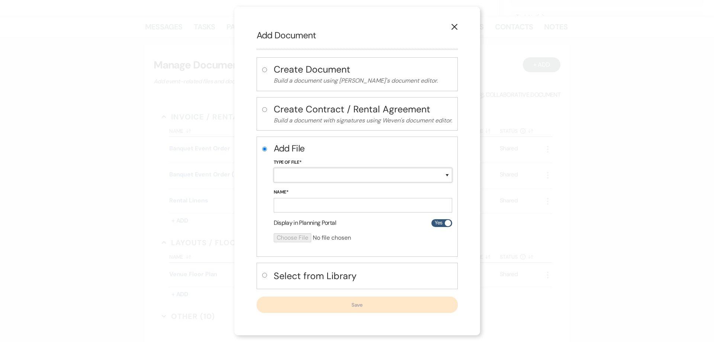
click at [274, 168] on select "Special Event Insurance Vendor Certificate of Insurance Contracts / Rental Agre…" at bounding box center [363, 175] width 178 height 14
select select "22"
click option "Invoices" at bounding box center [0, 0] width 0 height 0
click at [297, 207] on input "Name*" at bounding box center [363, 205] width 178 height 14
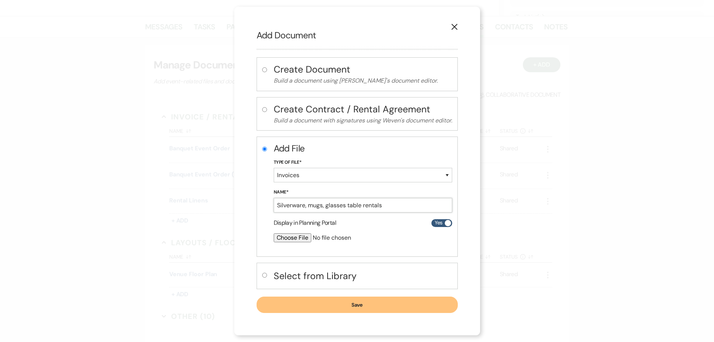
type input "Silverware, mugs, glasses table rentals"
click at [281, 239] on input "file" at bounding box center [343, 237] width 139 height 9
type input "C:\fakepath\Silverware, mugs,glasses tables.pdf"
click at [359, 305] on button "Save" at bounding box center [356, 305] width 201 height 16
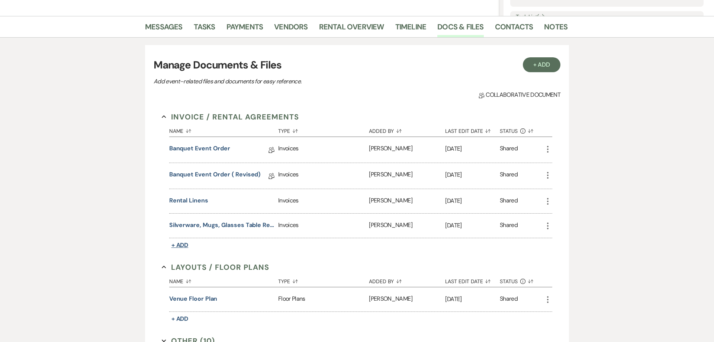
click at [184, 246] on span "+ Add" at bounding box center [179, 245] width 17 height 8
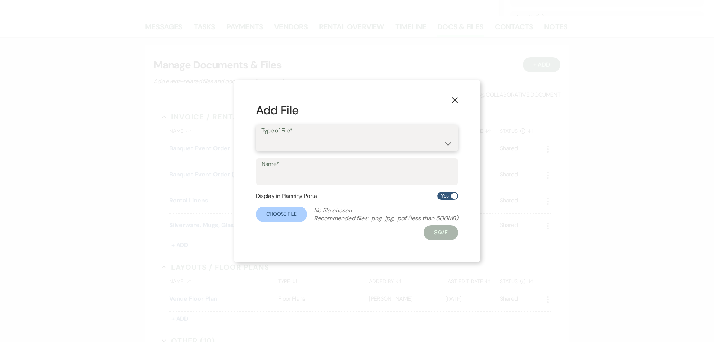
click at [261, 136] on select "Contracts / Rental Agreements Invoices Receipts" at bounding box center [356, 143] width 191 height 14
select select "22"
click option "Invoices" at bounding box center [0, 0] width 0 height 0
click at [282, 177] on input "Name*" at bounding box center [356, 176] width 191 height 14
type input "Plate rentals"
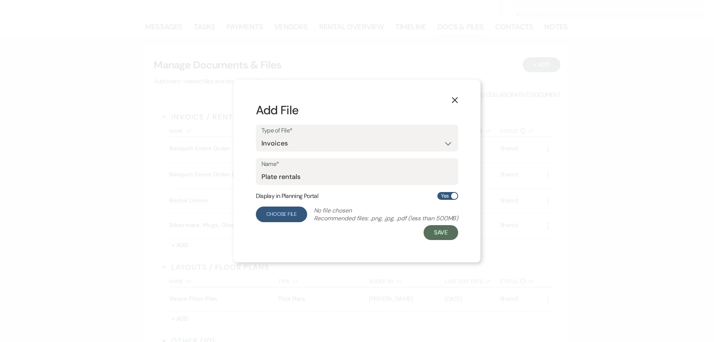
click at [285, 216] on label "Choose File" at bounding box center [281, 214] width 51 height 16
click at [0, 0] on input "Choose File" at bounding box center [0, 0] width 0 height 0
click at [280, 217] on label "Choose File" at bounding box center [281, 214] width 51 height 16
click at [0, 0] on input "Choose File" at bounding box center [0, 0] width 0 height 0
click at [436, 232] on button "Save" at bounding box center [439, 232] width 35 height 15
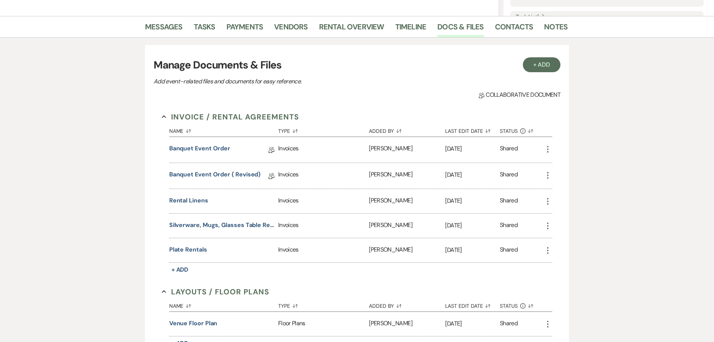
scroll to position [161, 0]
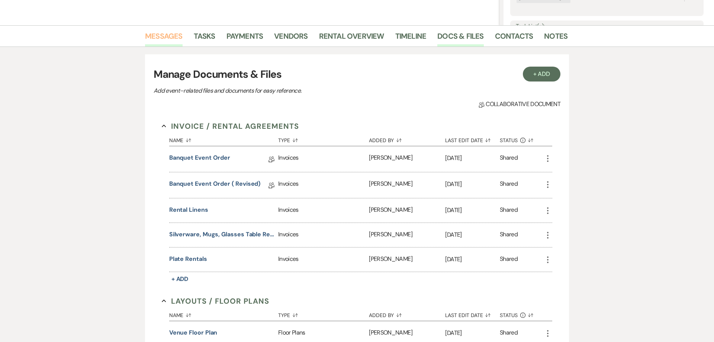
click at [165, 39] on link "Messages" at bounding box center [164, 38] width 38 height 16
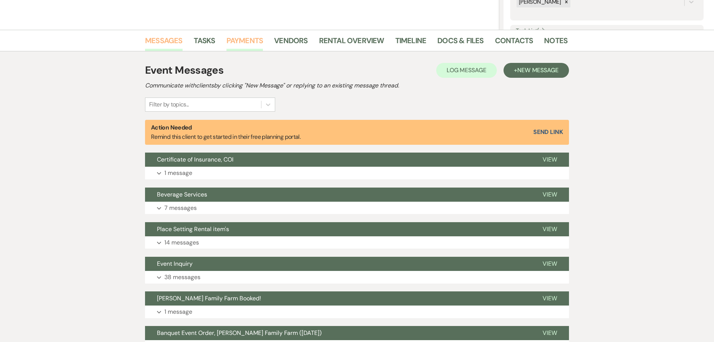
scroll to position [152, 0]
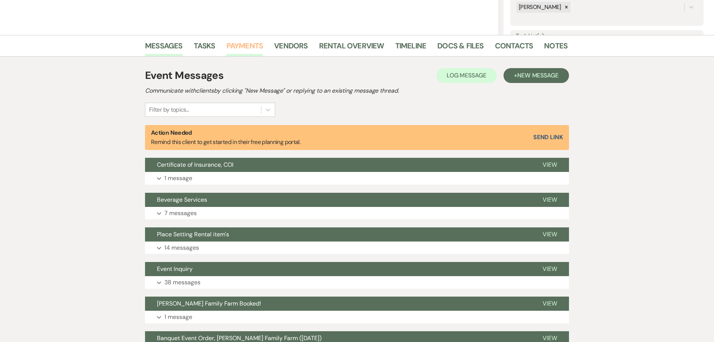
click at [254, 38] on div "Messages Tasks Payments Vendors Rental Overview Timeline Docs & Files Contacts …" at bounding box center [357, 46] width 714 height 22
click at [241, 47] on link "Payments" at bounding box center [244, 48] width 37 height 16
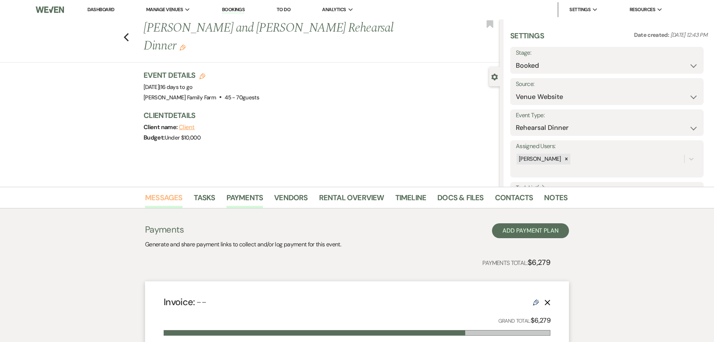
click at [165, 200] on link "Messages" at bounding box center [164, 199] width 38 height 16
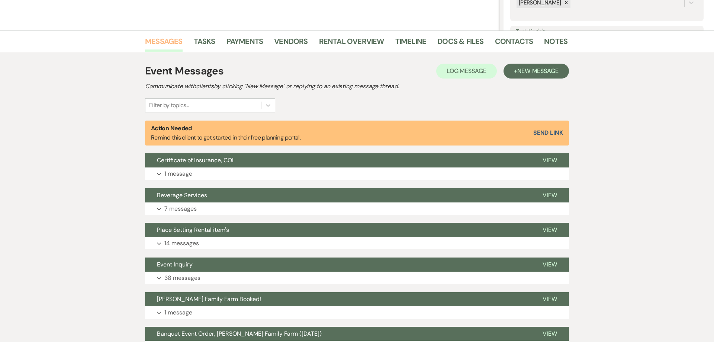
scroll to position [141, 0]
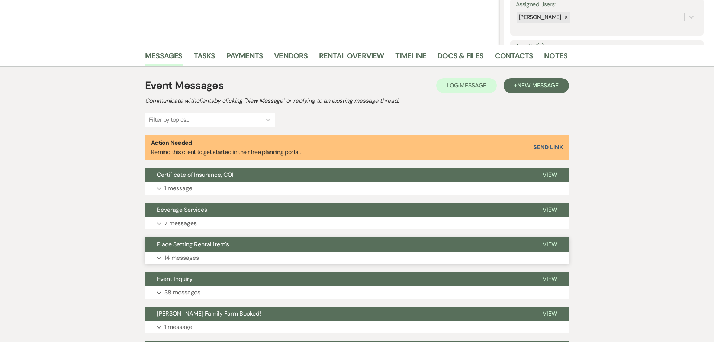
click at [177, 258] on p "14 messages" at bounding box center [181, 258] width 35 height 10
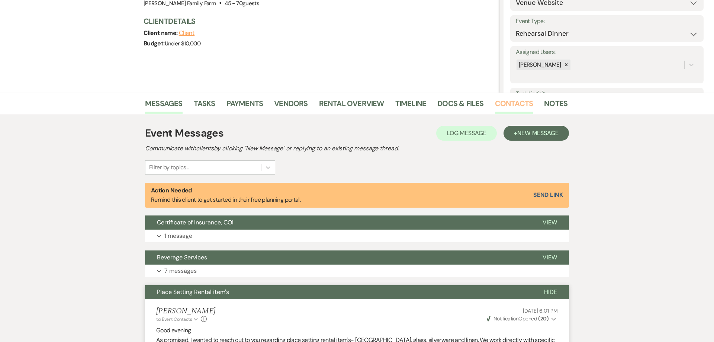
scroll to position [0, 0]
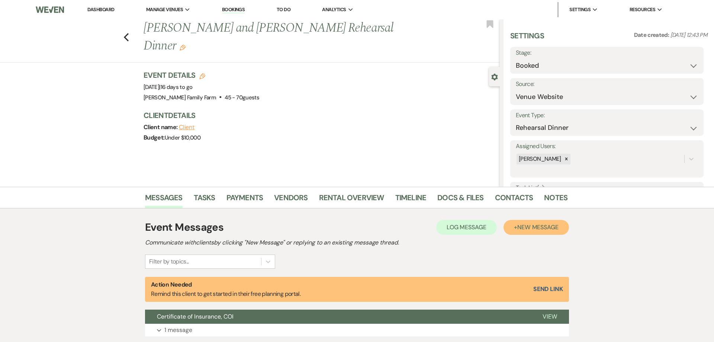
click at [540, 228] on span "New Message" at bounding box center [537, 227] width 41 height 8
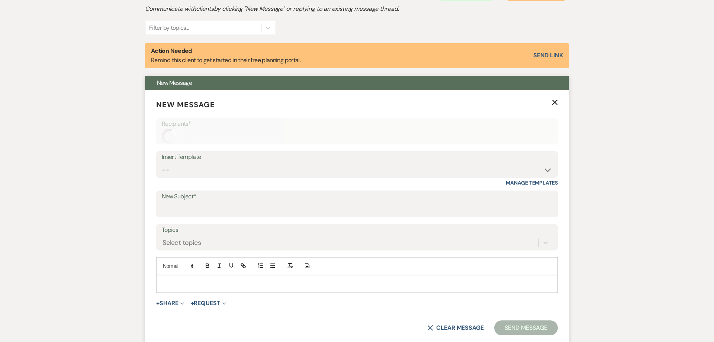
scroll to position [237, 0]
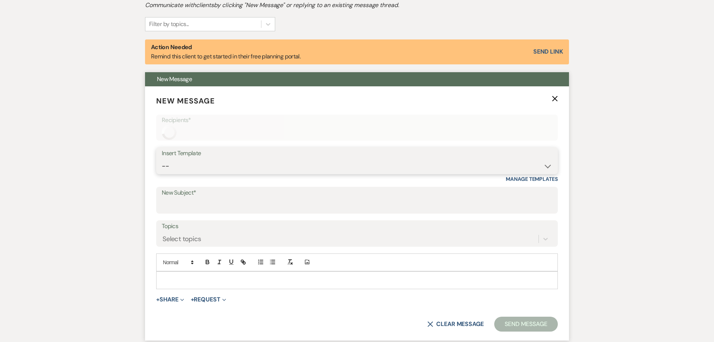
click at [162, 159] on select "-- Follow Up 1a. Non wedding request for info (Barn) 8. Proposal email Follow u…" at bounding box center [357, 166] width 390 height 14
select select "2144"
click option "Rental items invoices" at bounding box center [0, 0] width 0 height 0
type input "Rental items invoices"
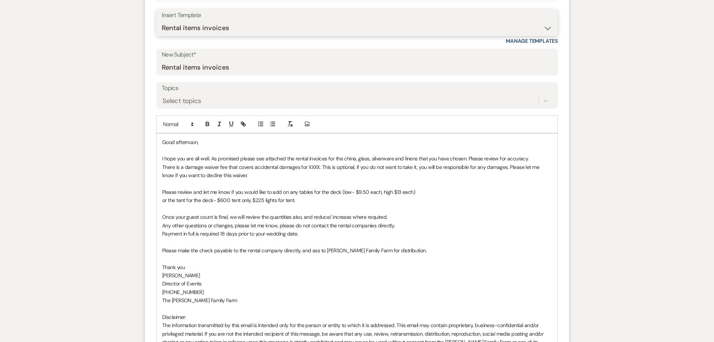
scroll to position [379, 0]
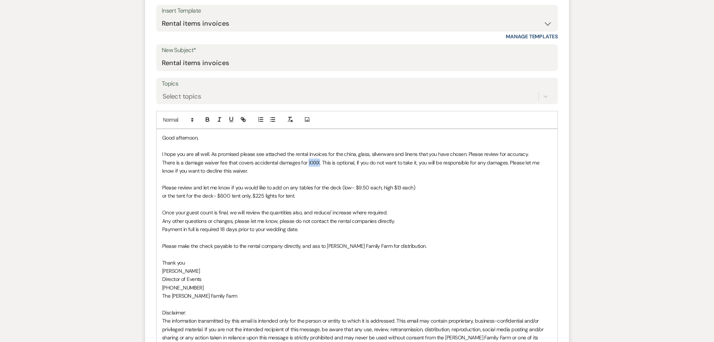
drag, startPoint x: 317, startPoint y: 163, endPoint x: 307, endPoint y: 164, distance: 10.0
click at [307, 164] on p "There is a damage waiver fee that covers accidental damages for XXXX. This is o…" at bounding box center [357, 166] width 390 height 17
click at [309, 164] on p "There is a damage waiver fee that covers accidental damages for $. This is opti…" at bounding box center [357, 166] width 390 height 17
drag, startPoint x: 418, startPoint y: 187, endPoint x: 230, endPoint y: 187, distance: 187.3
click at [230, 187] on p "Please review and let me know if you would like to add on any tables for the de…" at bounding box center [357, 187] width 390 height 8
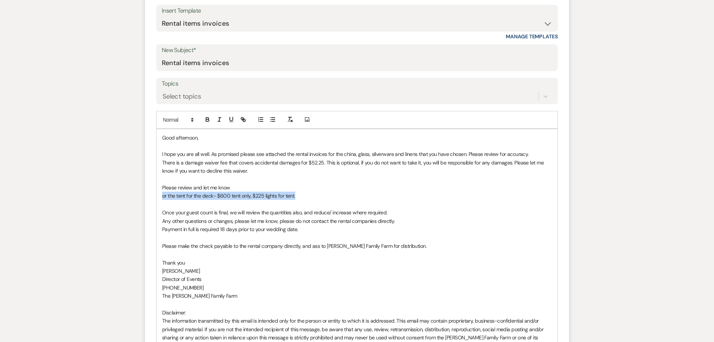
drag, startPoint x: 296, startPoint y: 196, endPoint x: 152, endPoint y: 197, distance: 143.5
click at [156, 197] on div "Good afternoon, I hope you are all well. As promised please see attached the re…" at bounding box center [356, 241] width 401 height 225
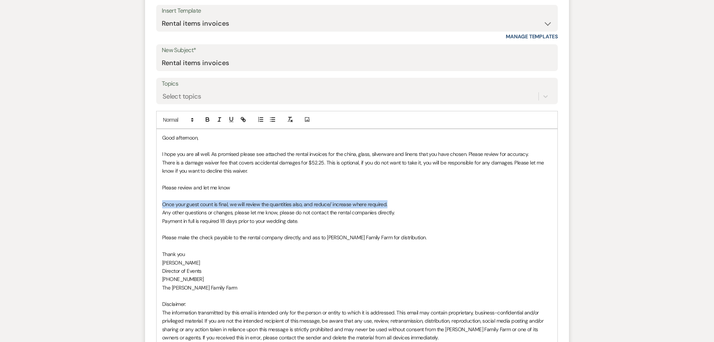
drag, startPoint x: 237, startPoint y: 206, endPoint x: 154, endPoint y: 202, distance: 83.7
click at [156, 202] on div "Good afternoon, I hope you are all well. As promised please see attached the re…" at bounding box center [356, 237] width 401 height 217
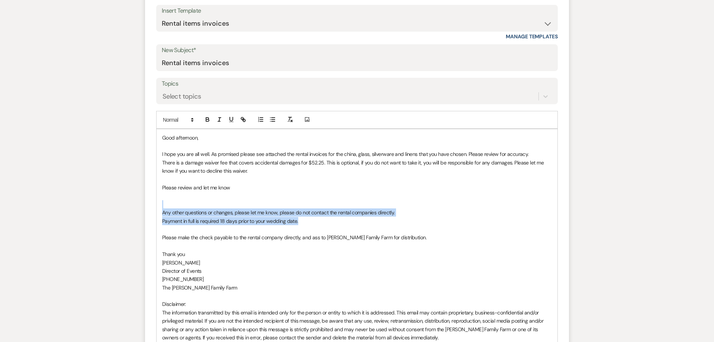
drag, startPoint x: 315, startPoint y: 222, endPoint x: 107, endPoint y: 203, distance: 209.0
click at [156, 203] on div "Good afternoon, I hope you are all well. As promised please see attached the re…" at bounding box center [356, 237] width 401 height 217
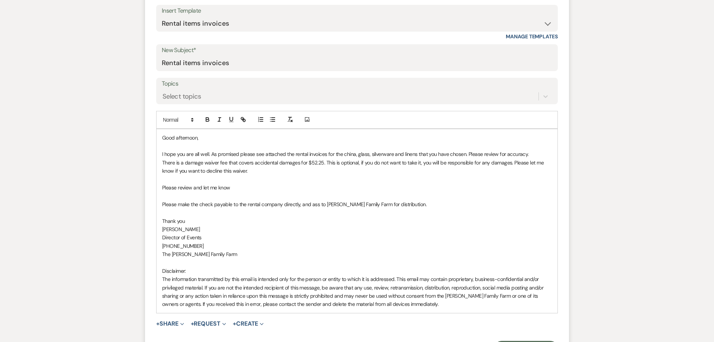
click at [240, 188] on p "Please review and let me know" at bounding box center [357, 187] width 390 height 8
click at [318, 206] on p "Please make the check payable to the rental company directly, and ass to Ryan F…" at bounding box center [357, 204] width 390 height 8
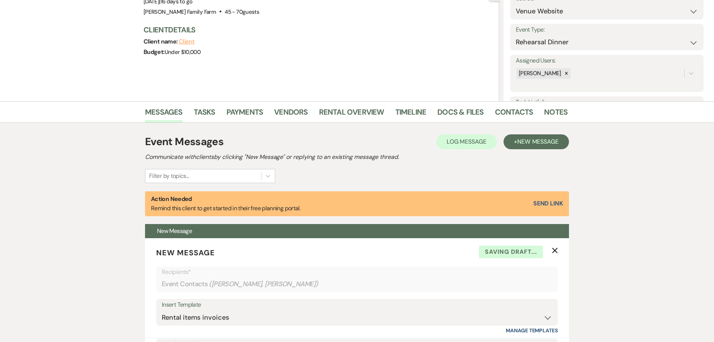
scroll to position [0, 0]
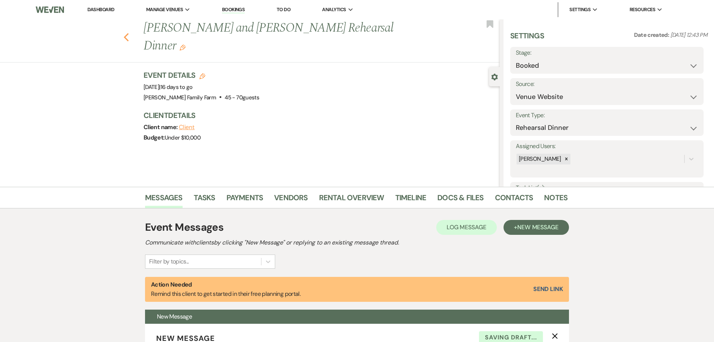
click at [128, 33] on icon "Previous" at bounding box center [126, 37] width 6 height 9
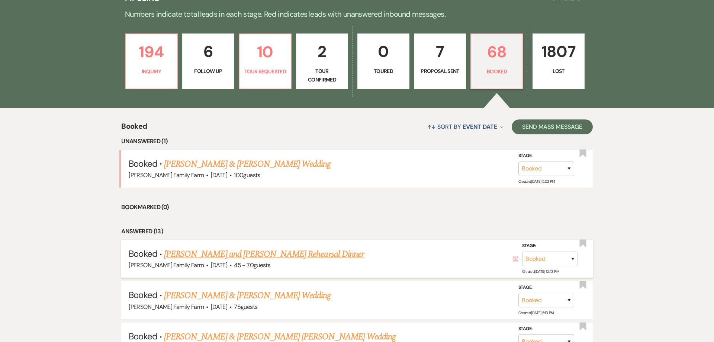
scroll to position [233, 0]
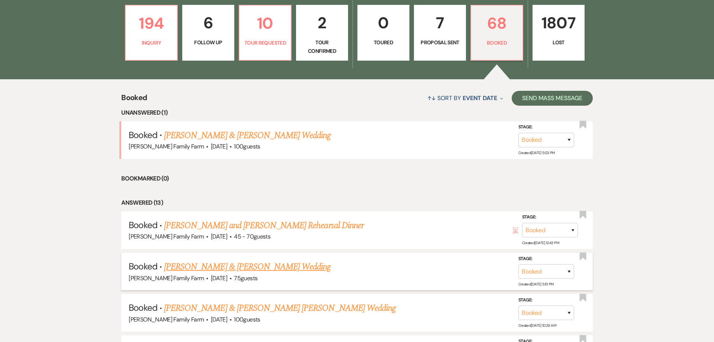
click at [235, 272] on link "[PERSON_NAME] & [PERSON_NAME] Wedding" at bounding box center [247, 266] width 167 height 13
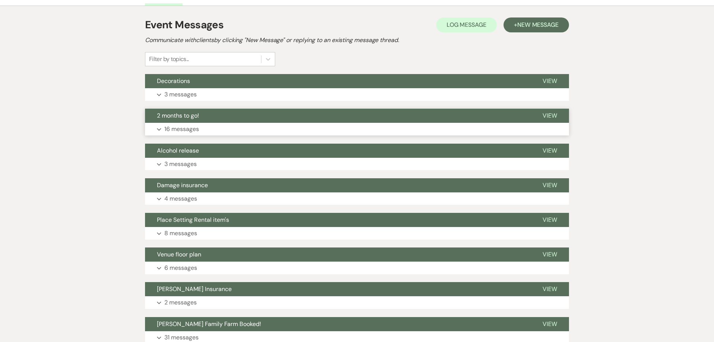
scroll to position [152, 0]
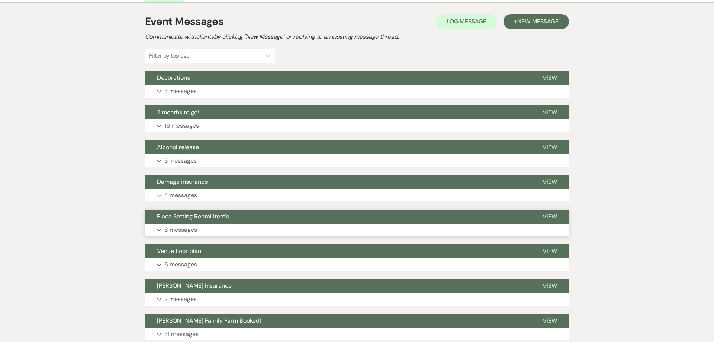
click at [188, 230] on p "8 messages" at bounding box center [180, 230] width 33 height 10
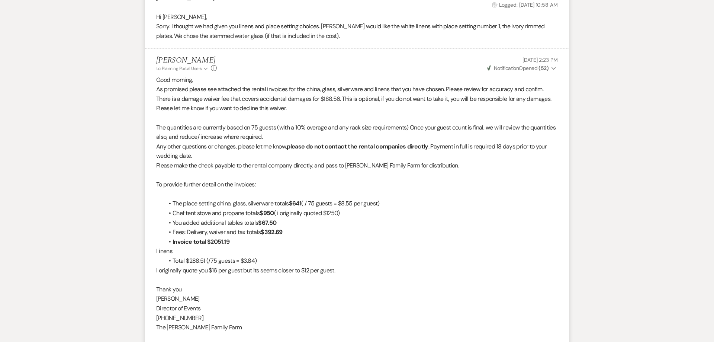
scroll to position [1128, 0]
drag, startPoint x: 157, startPoint y: 184, endPoint x: 347, endPoint y: 272, distance: 209.1
click at [347, 272] on div "Good morning, As promised please see attached the rental invoices for the china…" at bounding box center [356, 235] width 401 height 323
copy div "To provide further detail on the invoices: The place setting china, glass, silv…"
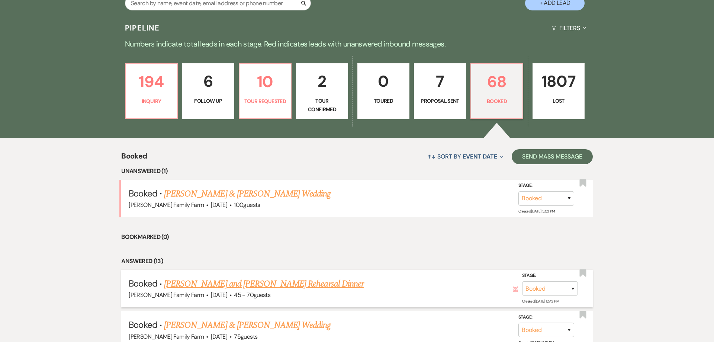
scroll to position [185, 0]
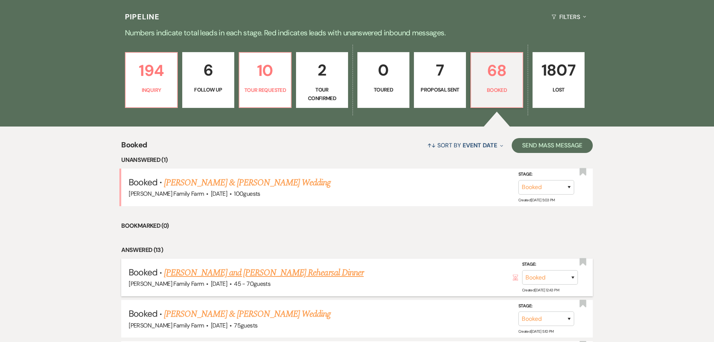
click at [236, 272] on link "[PERSON_NAME] and [PERSON_NAME] Rehearsal Dinner" at bounding box center [264, 272] width 200 height 13
select select "5"
select select "11"
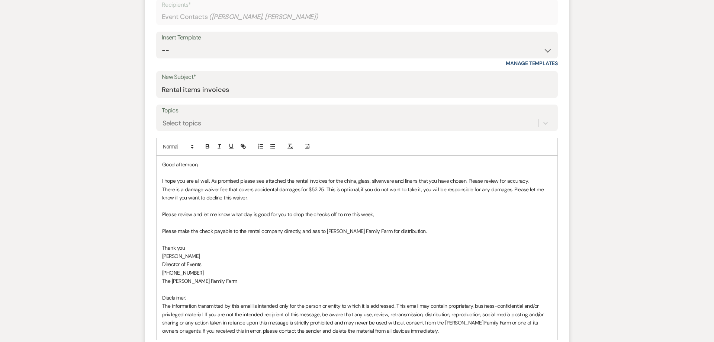
scroll to position [379, 0]
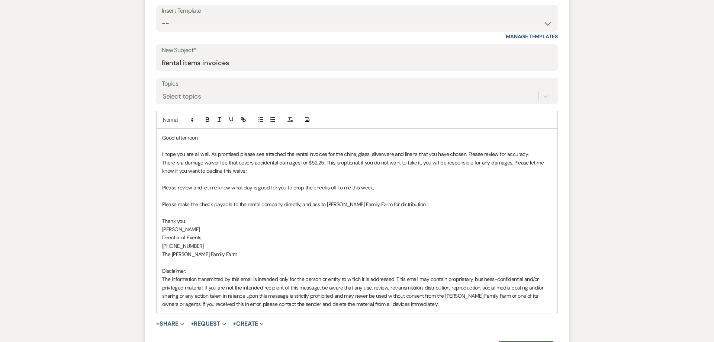
click at [413, 205] on p "Please make the check payable to the rental company directly, and ass to Ryan F…" at bounding box center [357, 204] width 390 height 8
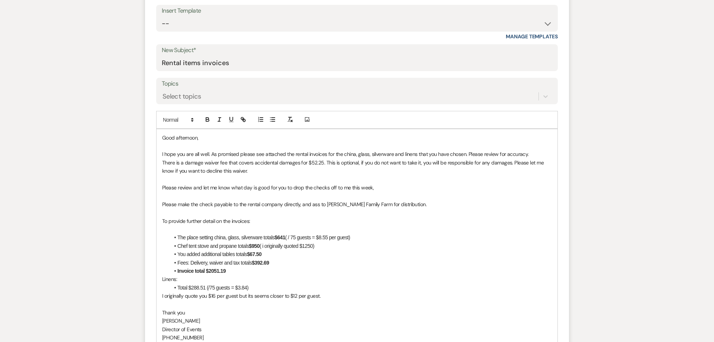
drag, startPoint x: 356, startPoint y: 238, endPoint x: 279, endPoint y: 239, distance: 77.3
click at [279, 239] on li "The place setting china, glass, silverware totals $641 ( / 75 guests = $8.55 pe…" at bounding box center [360, 237] width 382 height 8
drag, startPoint x: 225, startPoint y: 238, endPoint x: 214, endPoint y: 237, distance: 10.0
click at [214, 237] on li "The place setting china, glass, silverware totals $641 ( / 75 guests = $8.55 pe…" at bounding box center [360, 237] width 382 height 8
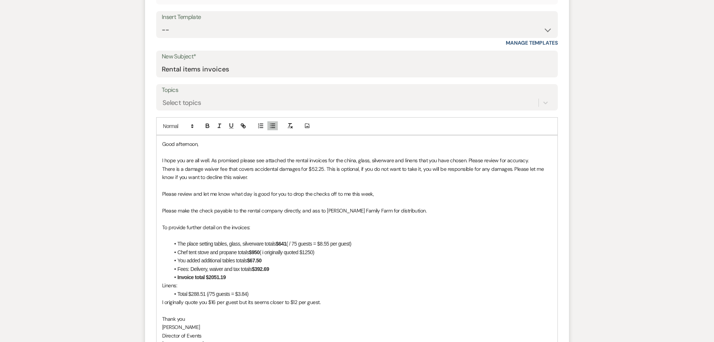
scroll to position [369, 0]
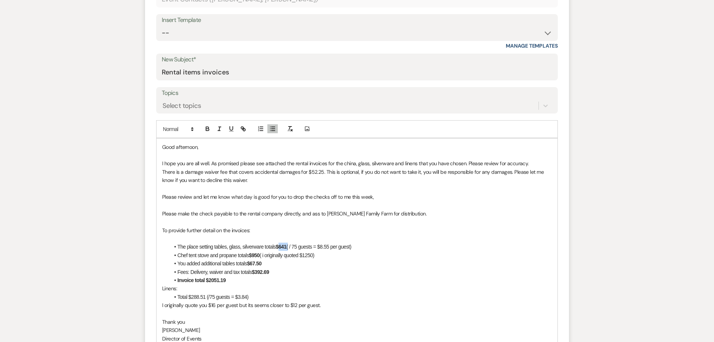
drag, startPoint x: 288, startPoint y: 249, endPoint x: 281, endPoint y: 249, distance: 7.8
click at [281, 249] on li "The place setting tables, glass, silverware totals $641 ( / 75 guests = $8.55 p…" at bounding box center [360, 247] width 382 height 8
drag, startPoint x: 337, startPoint y: 248, endPoint x: 298, endPoint y: 248, distance: 39.4
click at [298, 248] on li "The place setting tables, glass, silverware totals $508.45 ( / 75 guests = $8.5…" at bounding box center [360, 247] width 382 height 8
drag, startPoint x: 325, startPoint y: 255, endPoint x: 167, endPoint y: 258, distance: 158.4
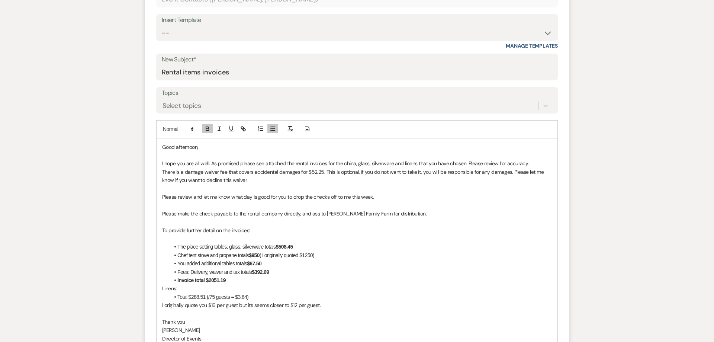
click at [167, 258] on div "Good afternoon, I hope you are all well. As promised please see attached the re…" at bounding box center [356, 276] width 401 height 275
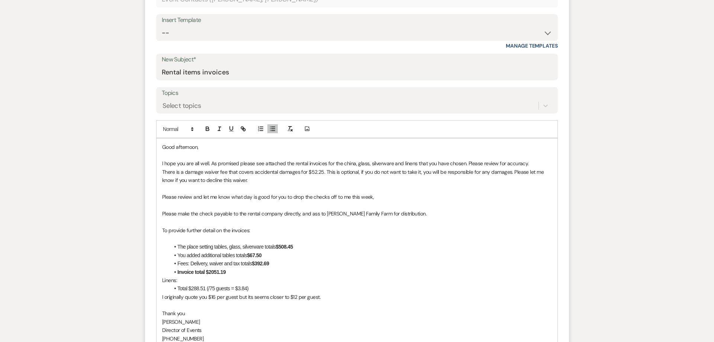
scroll to position [370, 0]
drag, startPoint x: 270, startPoint y: 256, endPoint x: 171, endPoint y: 256, distance: 98.5
click at [172, 256] on li "You added additional tables totals $67.50" at bounding box center [360, 255] width 382 height 8
drag, startPoint x: 297, startPoint y: 246, endPoint x: 280, endPoint y: 249, distance: 16.9
click at [280, 246] on li "The place setting tables, glass, silverware totals $508.45" at bounding box center [360, 246] width 382 height 8
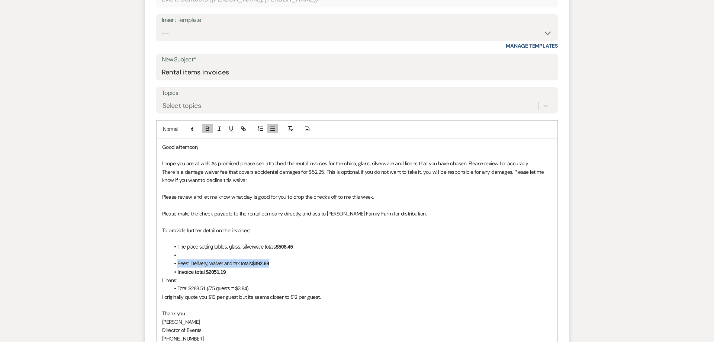
drag, startPoint x: 274, startPoint y: 264, endPoint x: 172, endPoint y: 265, distance: 101.9
click at [172, 265] on li "Fees: Delivery, waiver and tax totals $392.69" at bounding box center [360, 263] width 382 height 8
drag, startPoint x: 206, startPoint y: 287, endPoint x: 191, endPoint y: 289, distance: 15.0
click at [191, 289] on li "Total $288.51 (/75 guests = $3.84)" at bounding box center [360, 288] width 382 height 8
drag, startPoint x: 255, startPoint y: 288, endPoint x: 206, endPoint y: 290, distance: 48.8
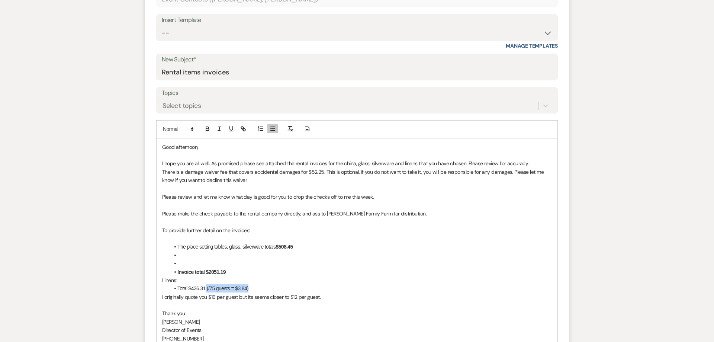
click at [206, 290] on li "Total $436.31 (/75 guests = $3.84)" at bounding box center [360, 288] width 382 height 8
click at [218, 255] on li at bounding box center [360, 255] width 382 height 8
click at [246, 214] on p "Please make the check payable to the rental company directly, and ass to Ryan F…" at bounding box center [357, 213] width 390 height 8
click at [322, 214] on p "Please make the check payable to the 3 rental company directly, and ass to Ryan…" at bounding box center [357, 213] width 390 height 8
